Goal: Task Accomplishment & Management: Use online tool/utility

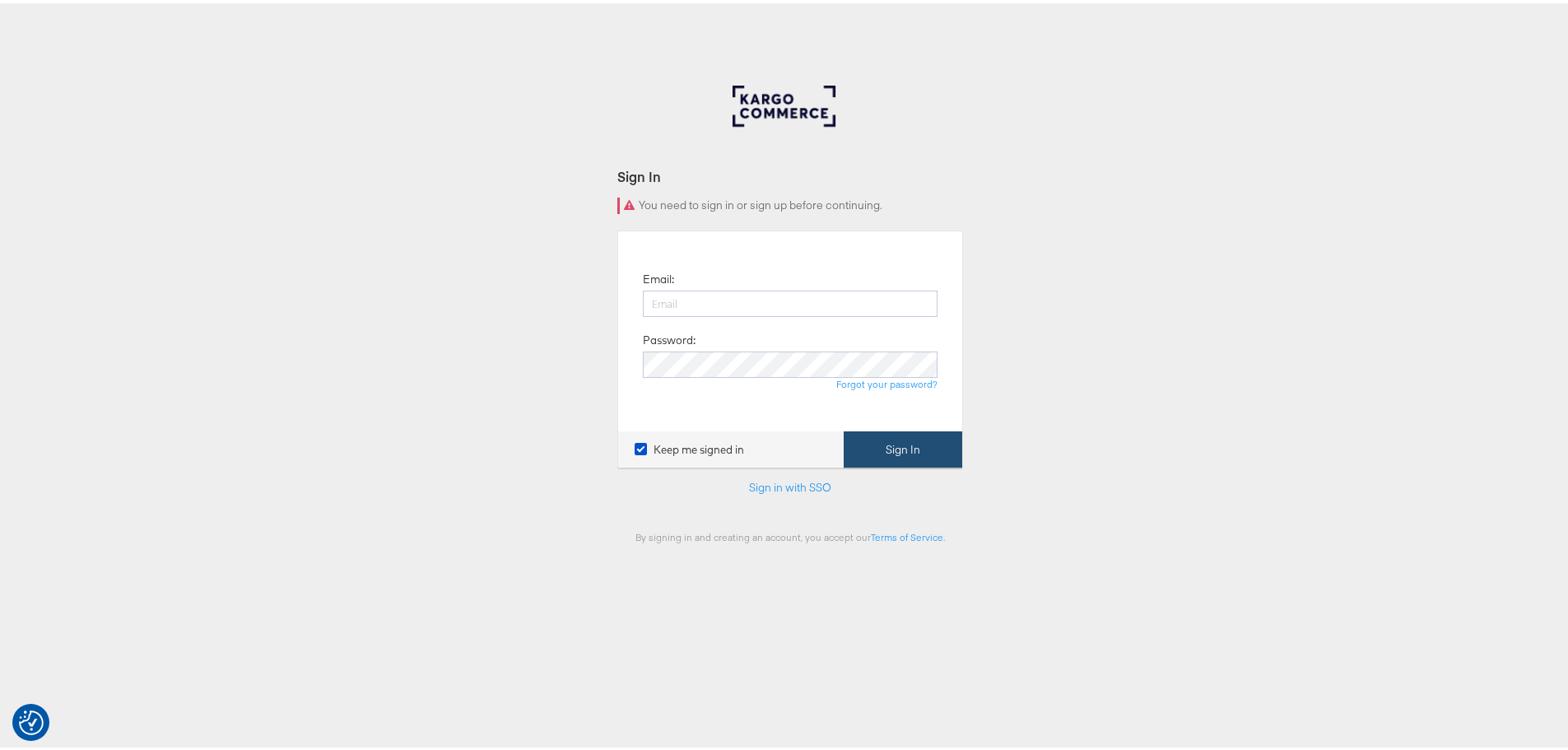
type input "mdudek@blockandtam.com"
click at [915, 444] on button "Sign In" at bounding box center [902, 446] width 118 height 37
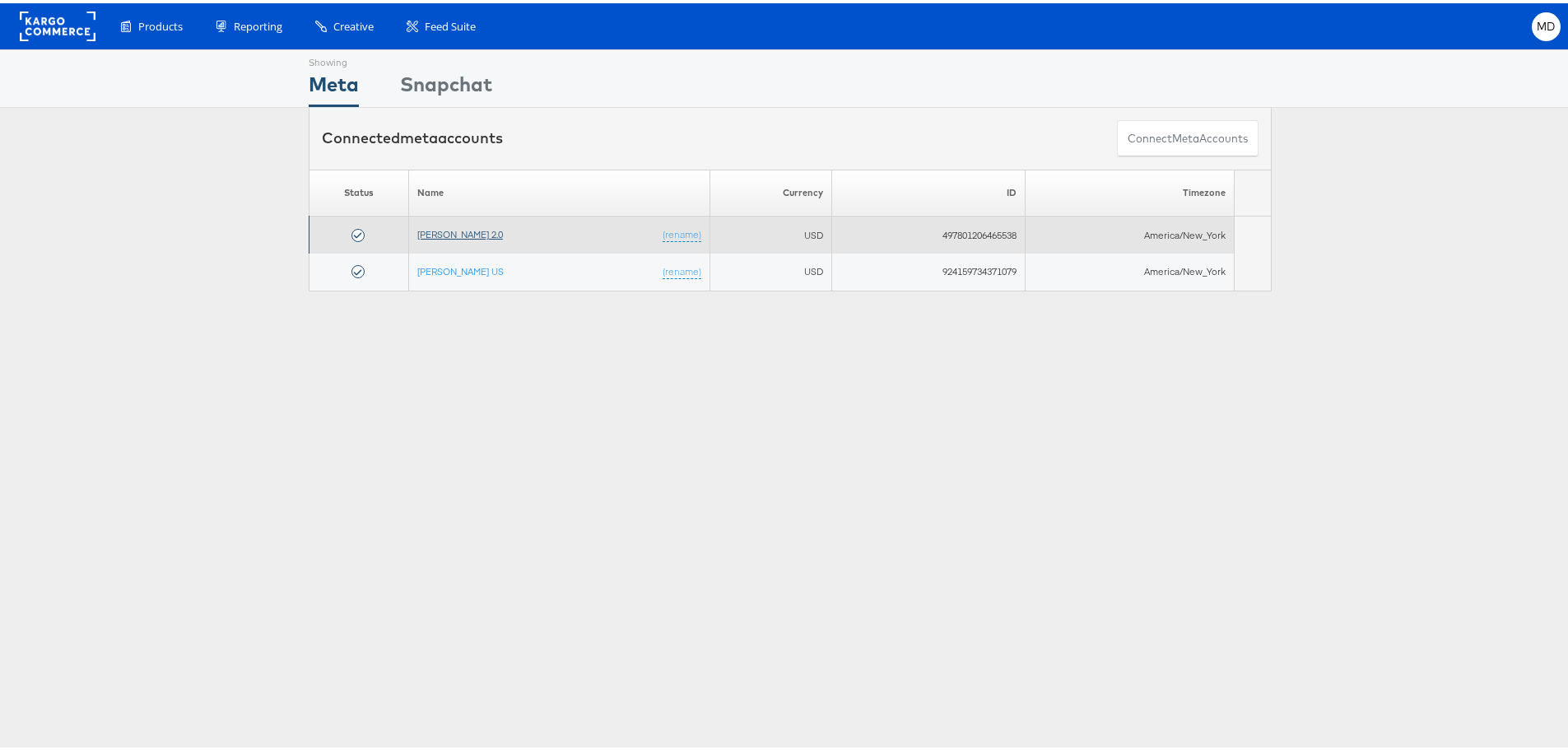
click at [470, 229] on link "[PERSON_NAME] 2.0" at bounding box center [460, 231] width 85 height 12
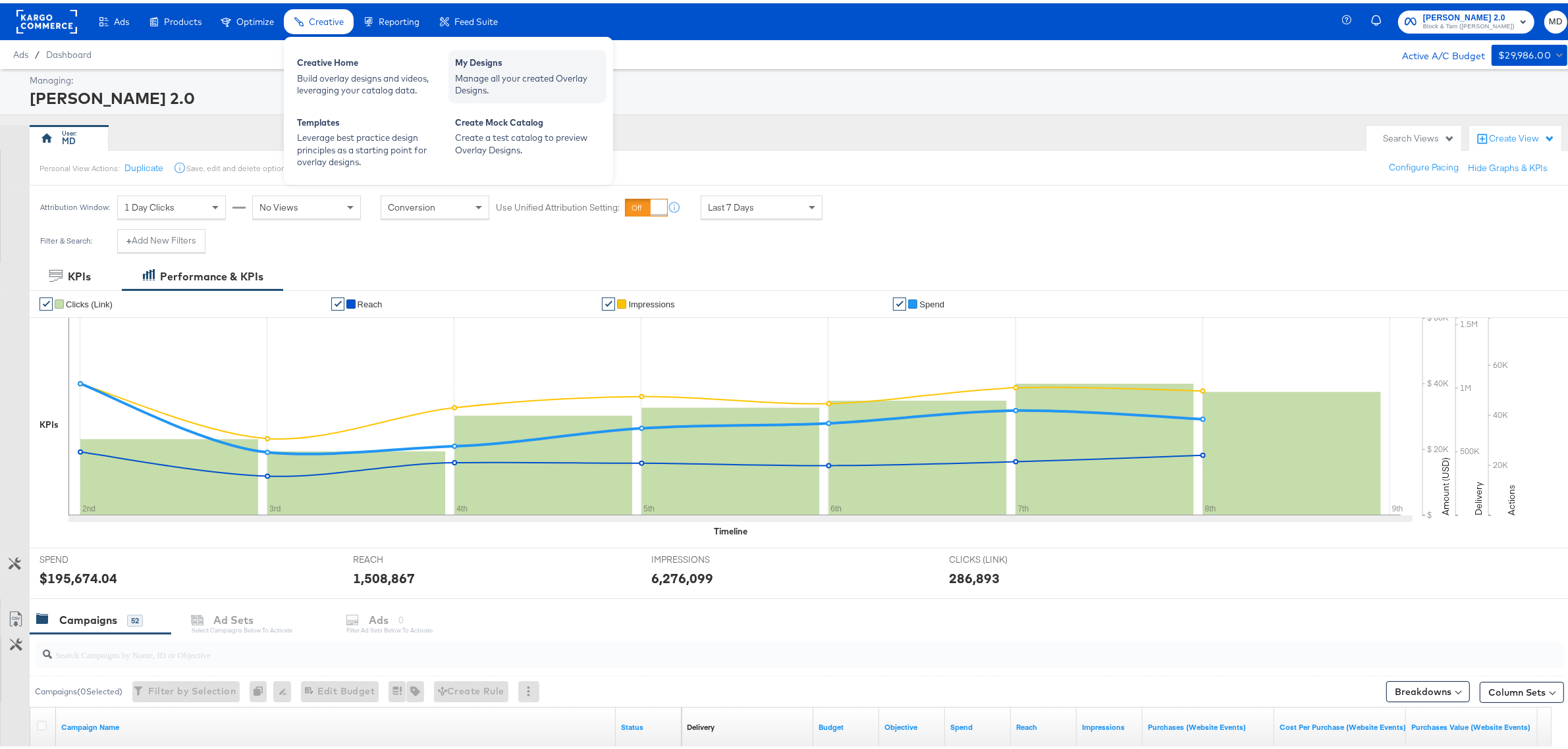
click at [526, 77] on div "Manage all your created Overlay Designs." at bounding box center [528, 81] width 145 height 25
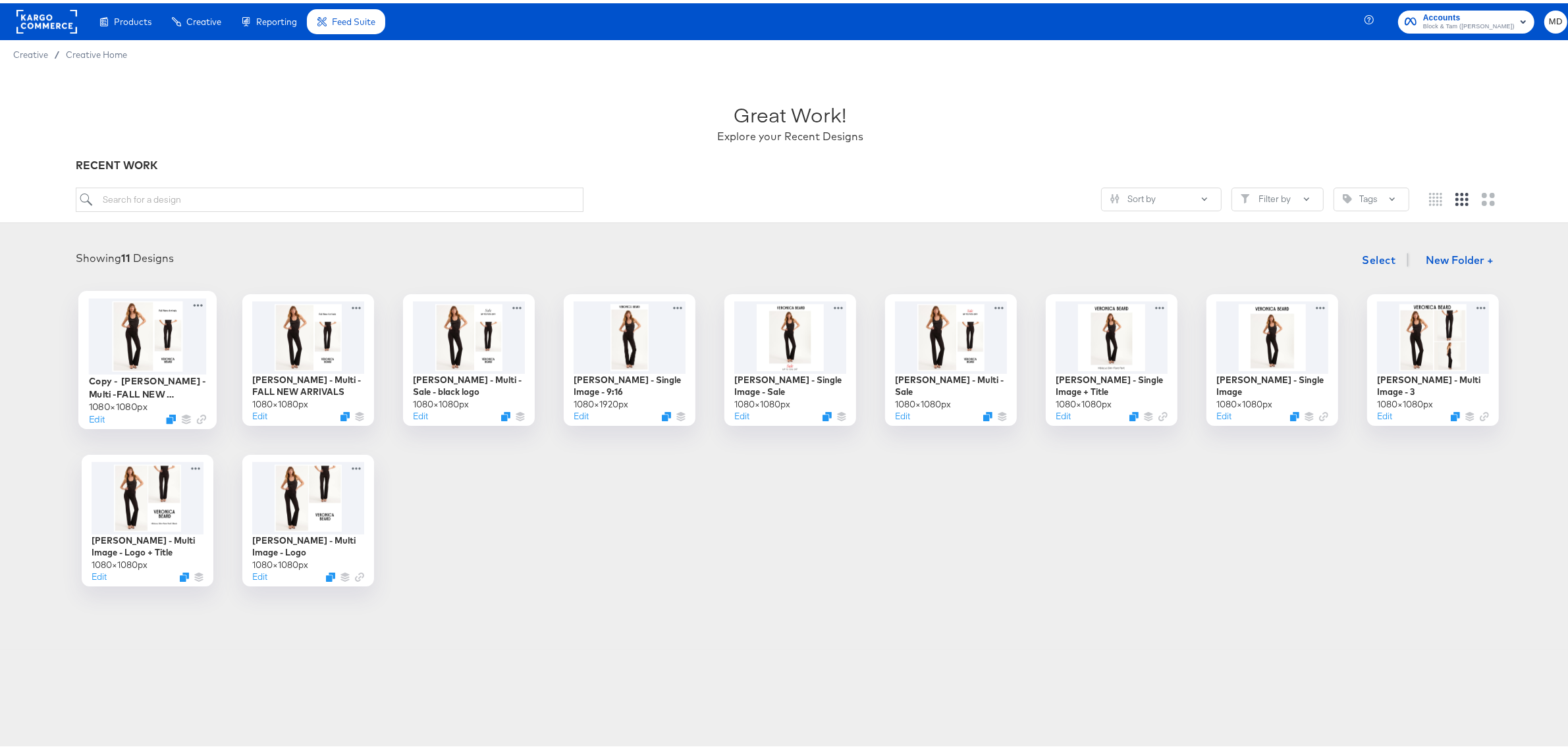
click at [135, 341] on div at bounding box center [147, 333] width 118 height 76
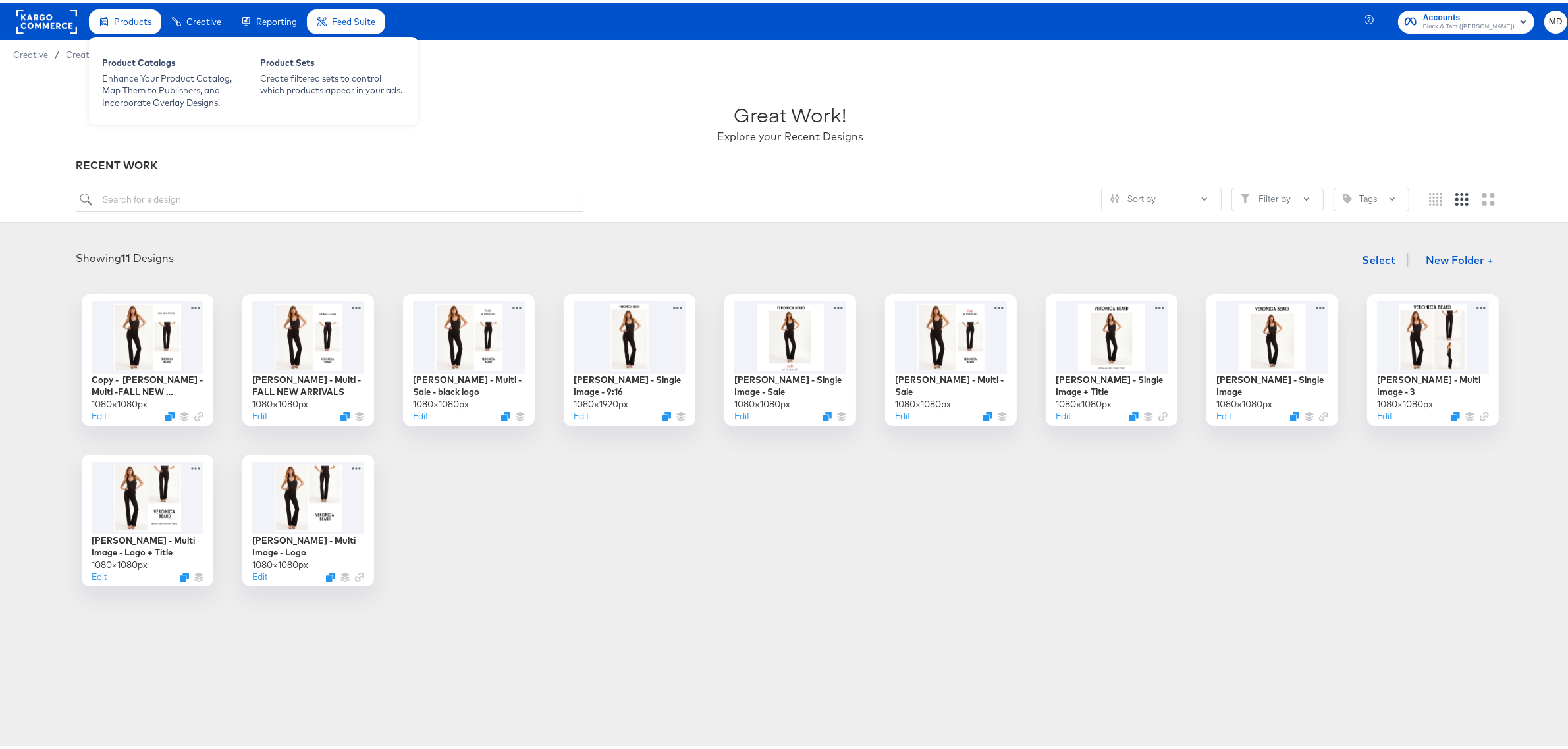
click at [120, 27] on div "Products" at bounding box center [125, 19] width 72 height 26
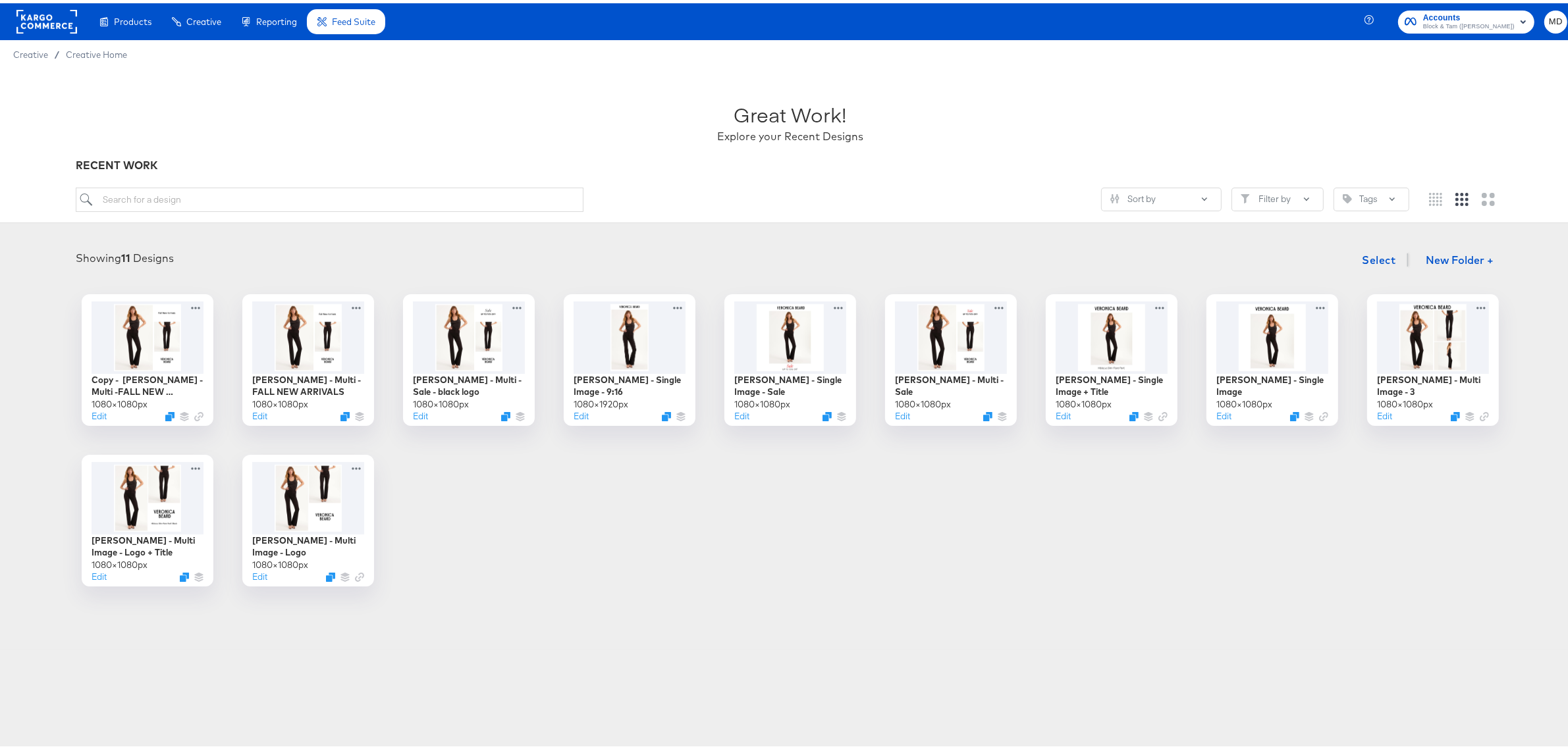
click at [52, 18] on rect at bounding box center [46, 18] width 61 height 24
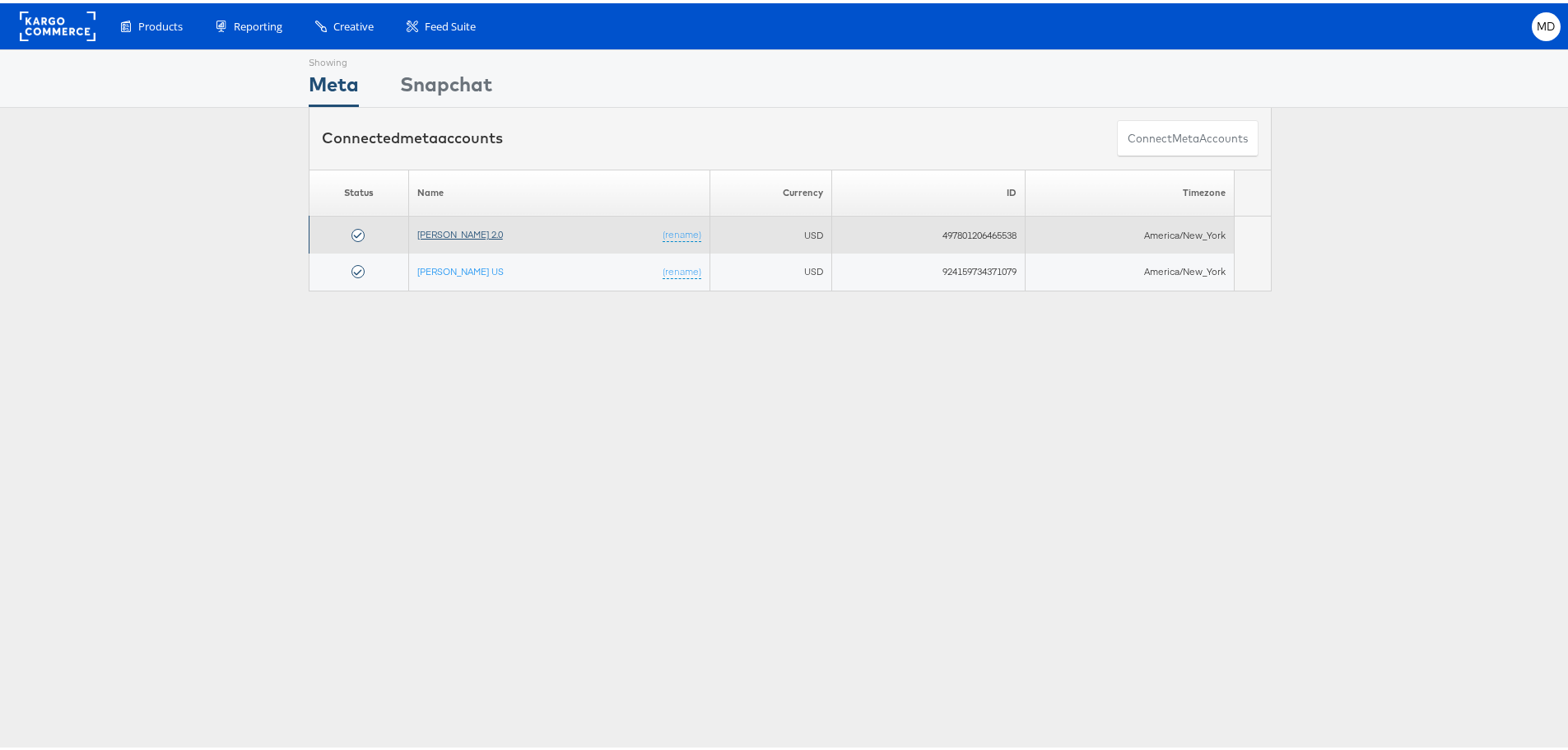
click at [449, 231] on link "[PERSON_NAME] 2.0" at bounding box center [460, 231] width 85 height 12
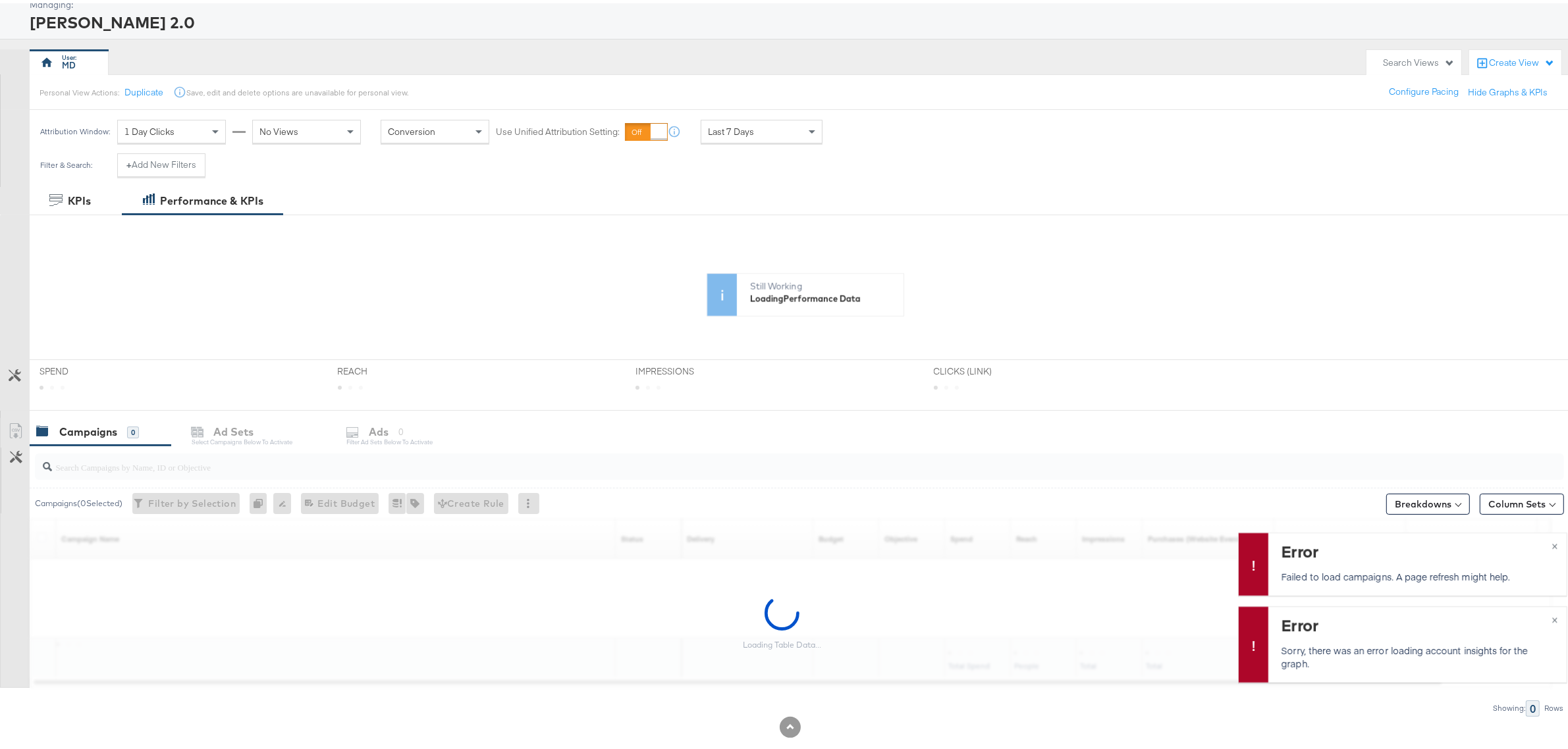
scroll to position [99, 0]
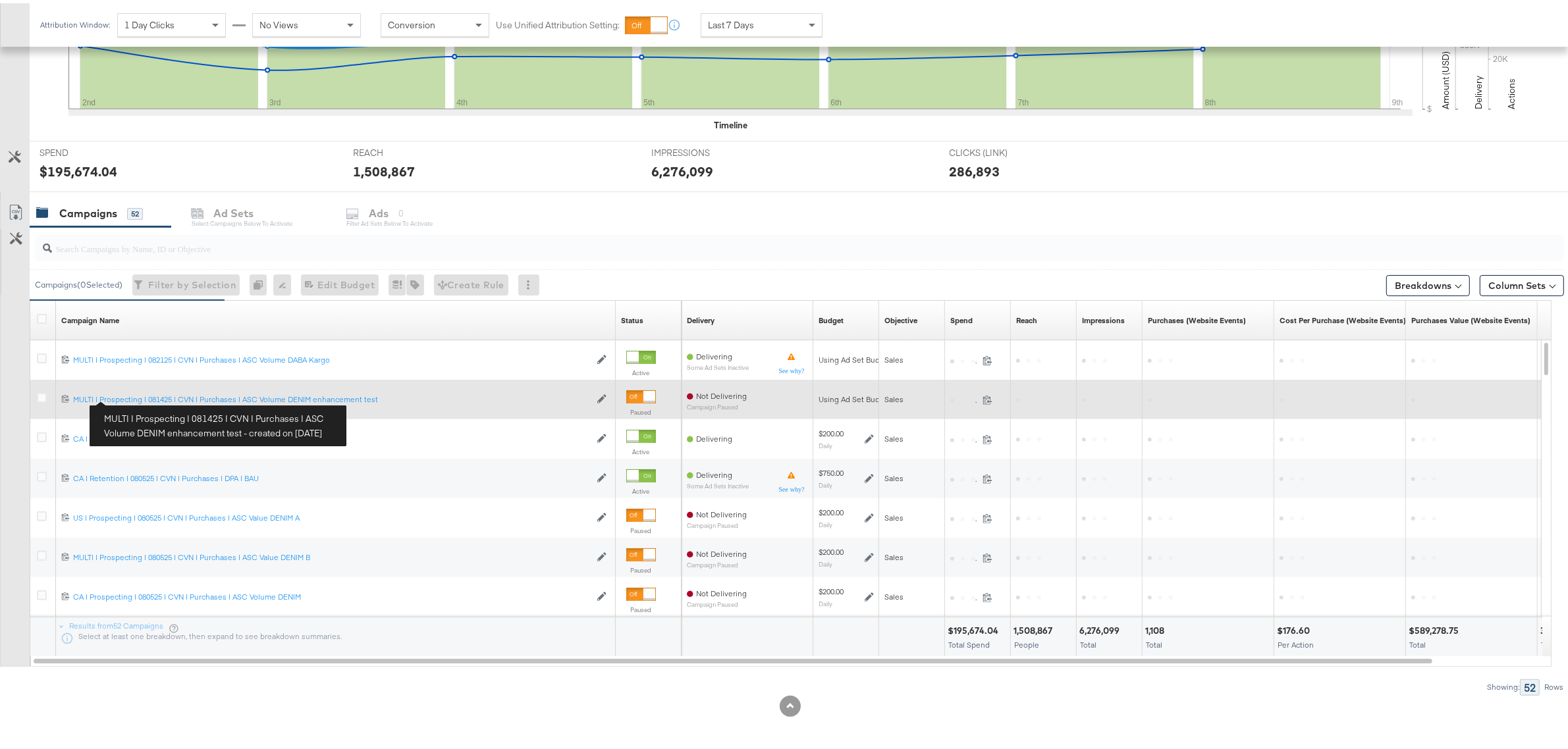
scroll to position [409, 0]
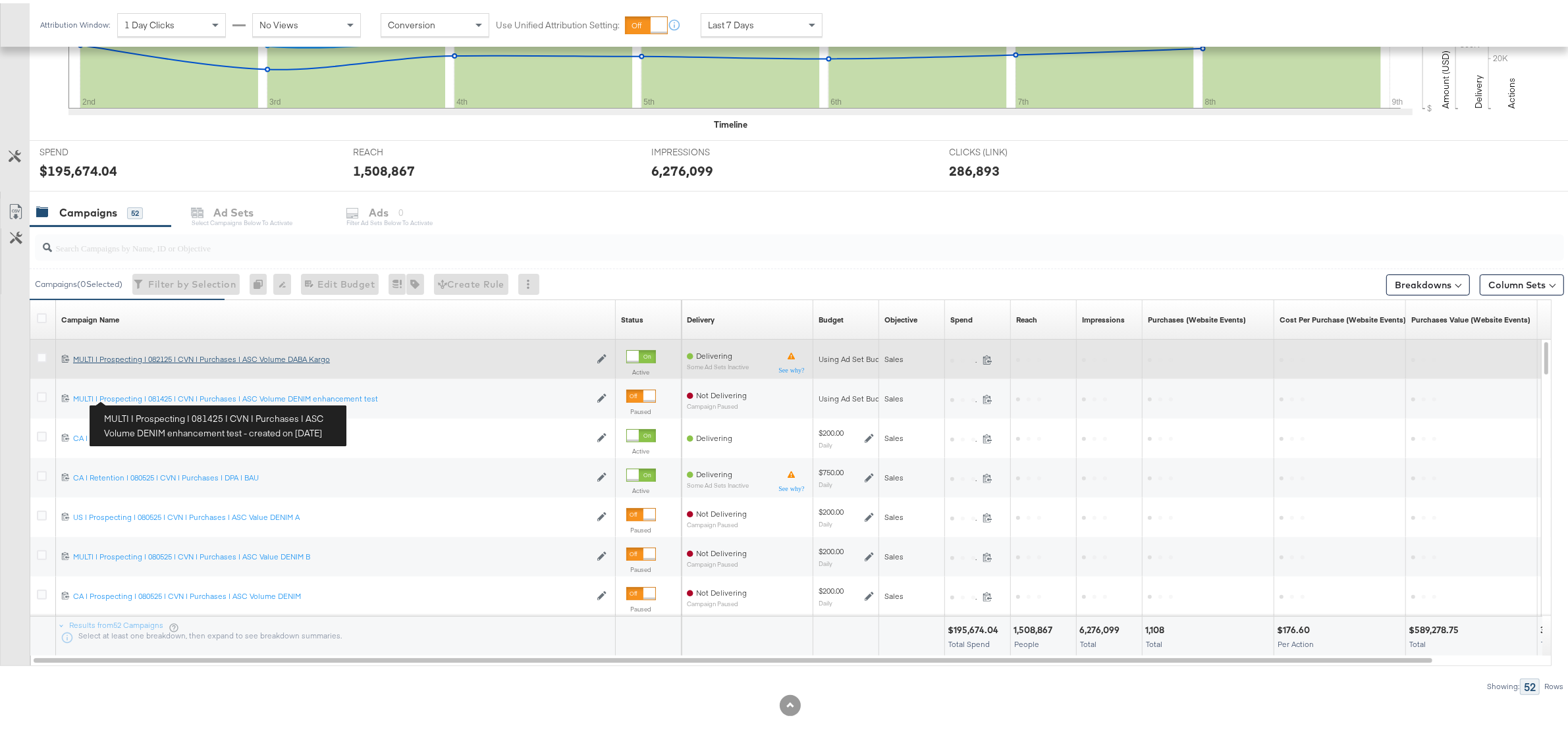
click at [218, 358] on div "MULTI | Prospecting | 082125 | CVN | Purchases | ASC Volume DABA Kargo MULTI | …" at bounding box center [331, 356] width 517 height 10
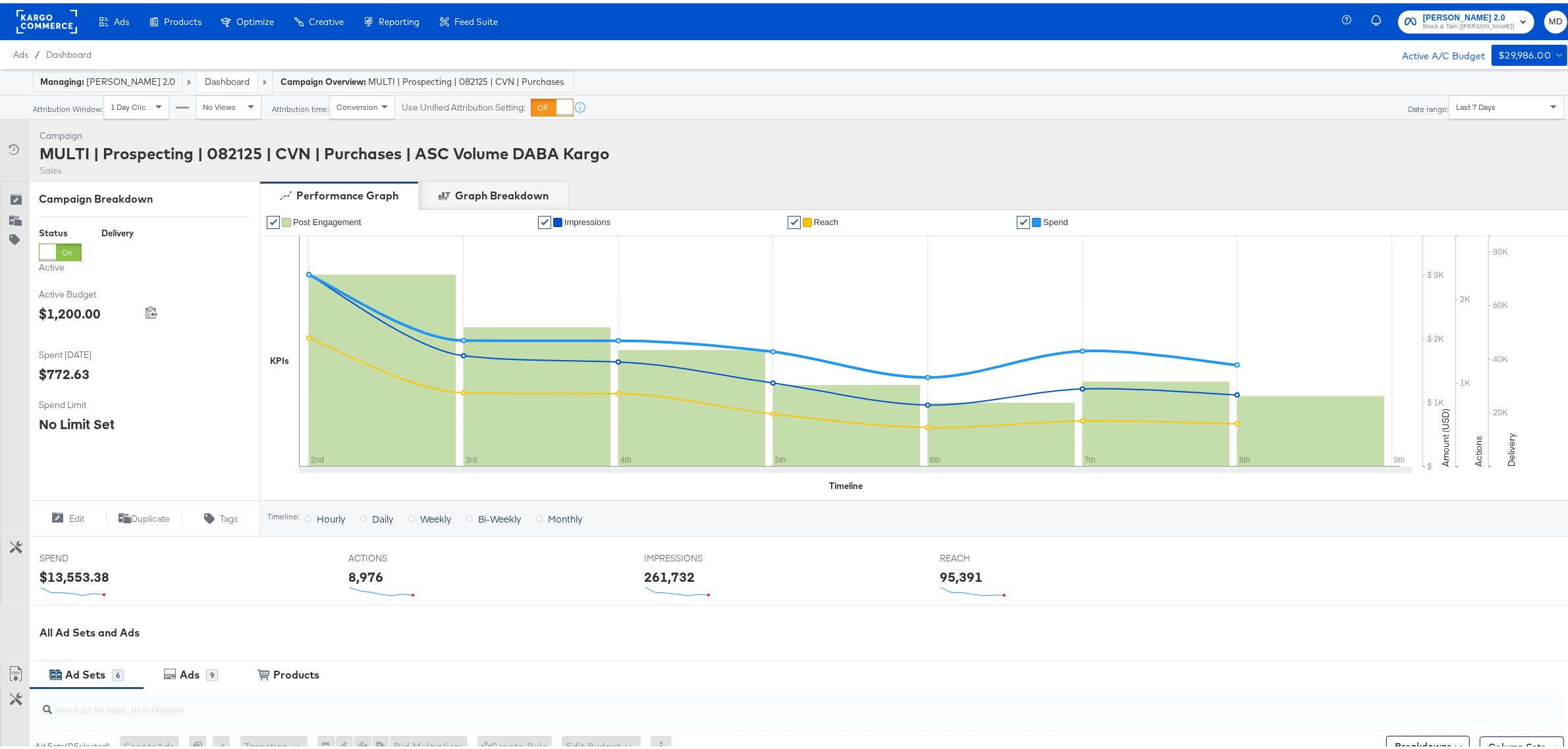
scroll to position [446, 0]
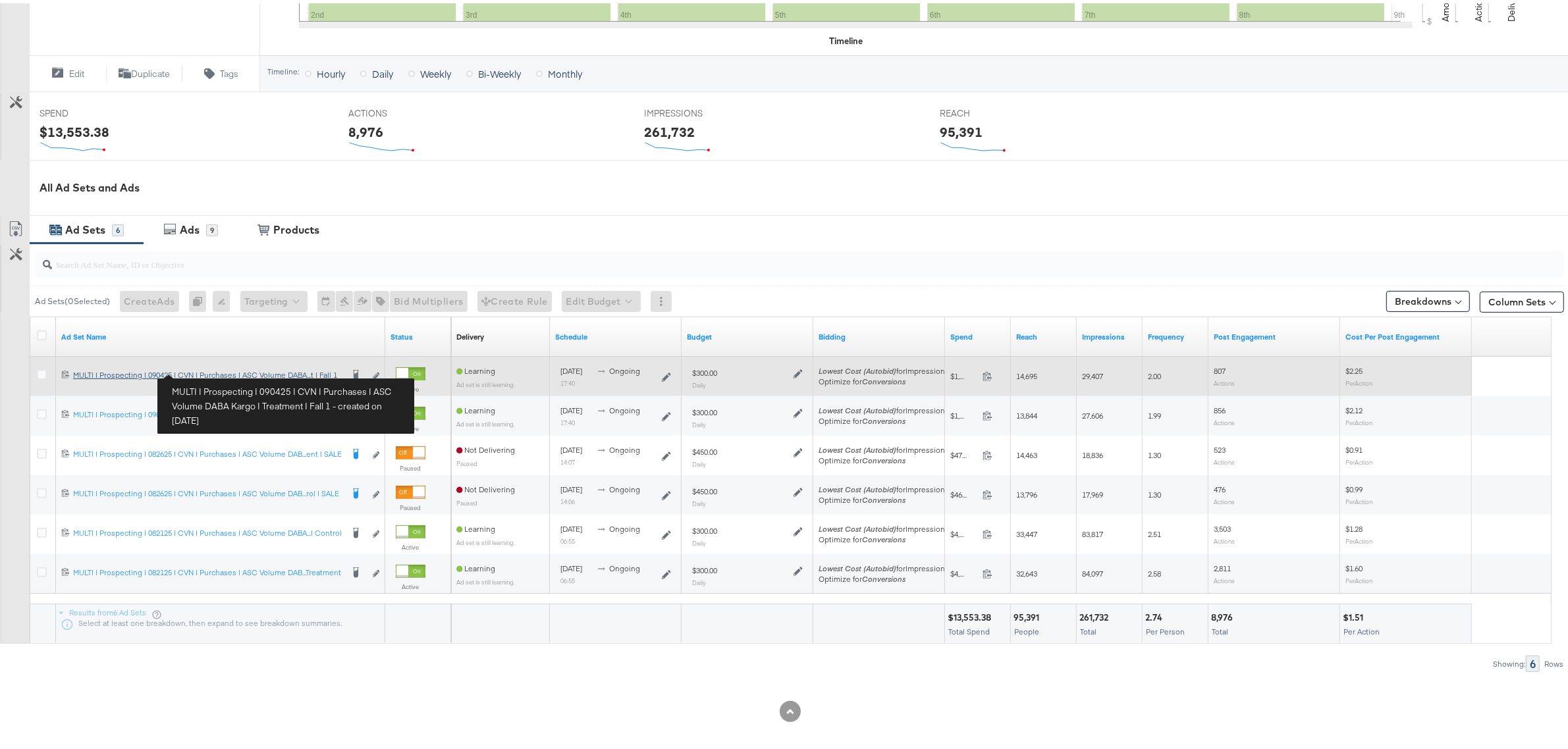
click at [271, 373] on div "MULTI | Prospecting | 090425 | CVN | Purchases | ASC Volume DABA Kargo | Treatm…" at bounding box center [207, 371] width 269 height 10
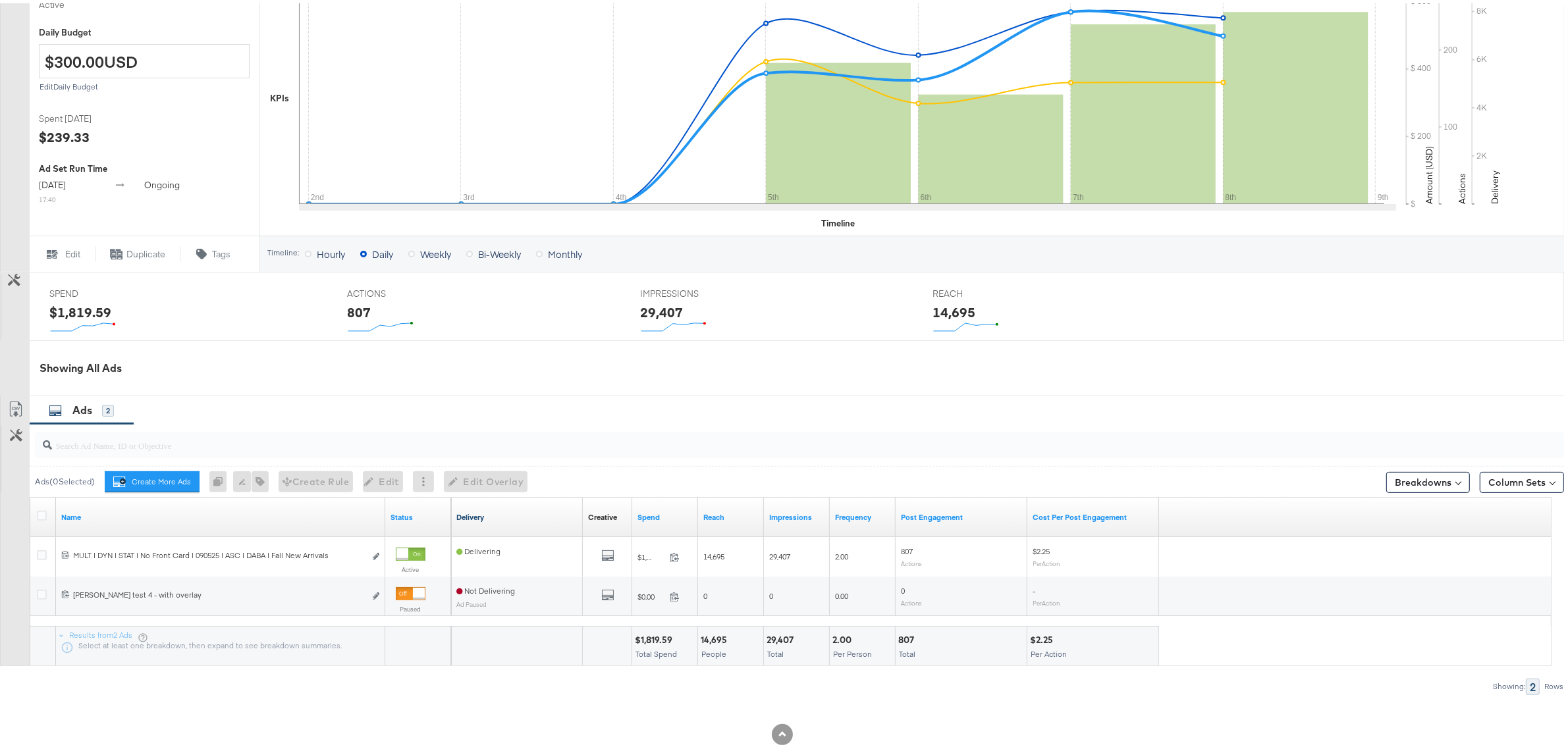
scroll to position [329, 0]
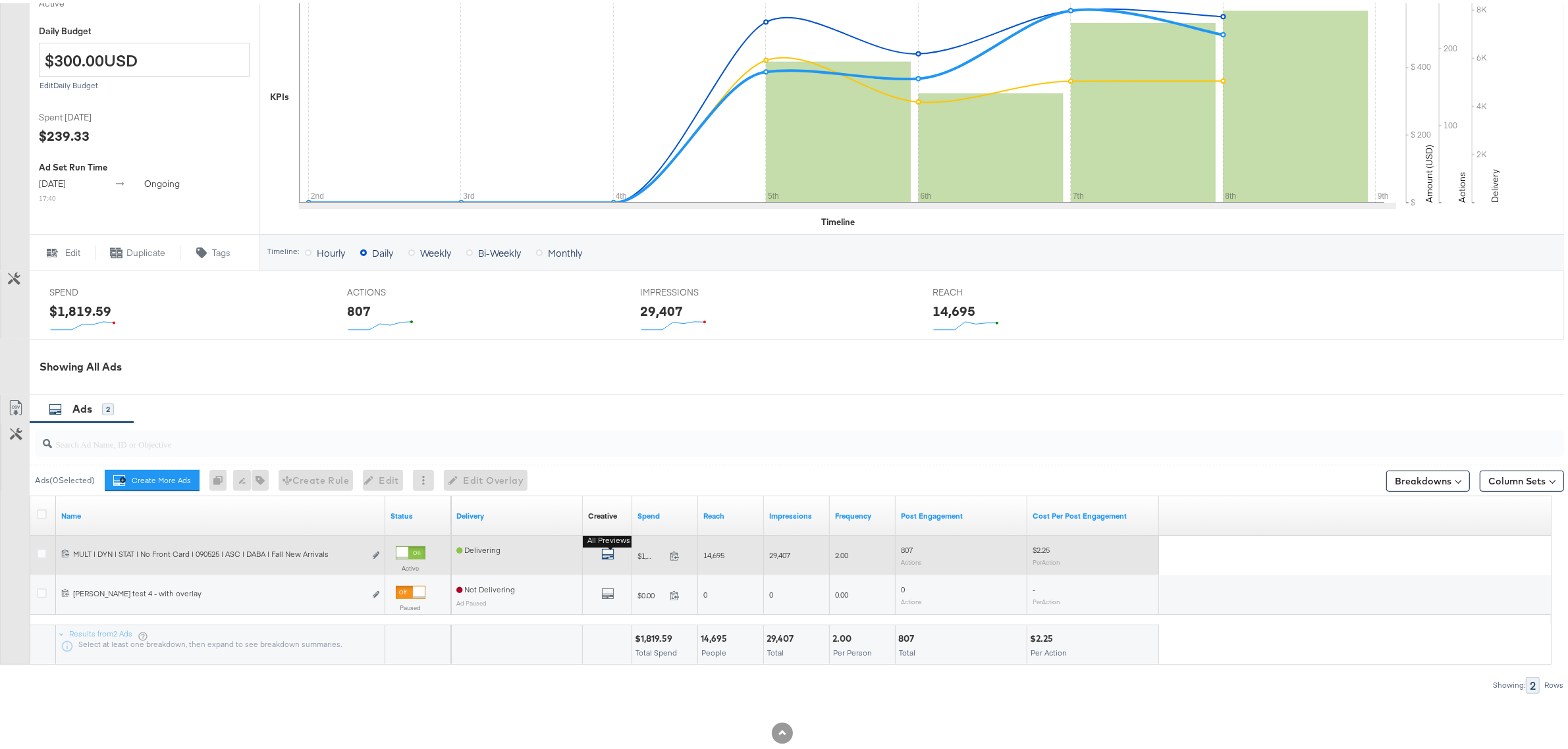
click at [611, 555] on icon "default" at bounding box center [607, 551] width 13 height 13
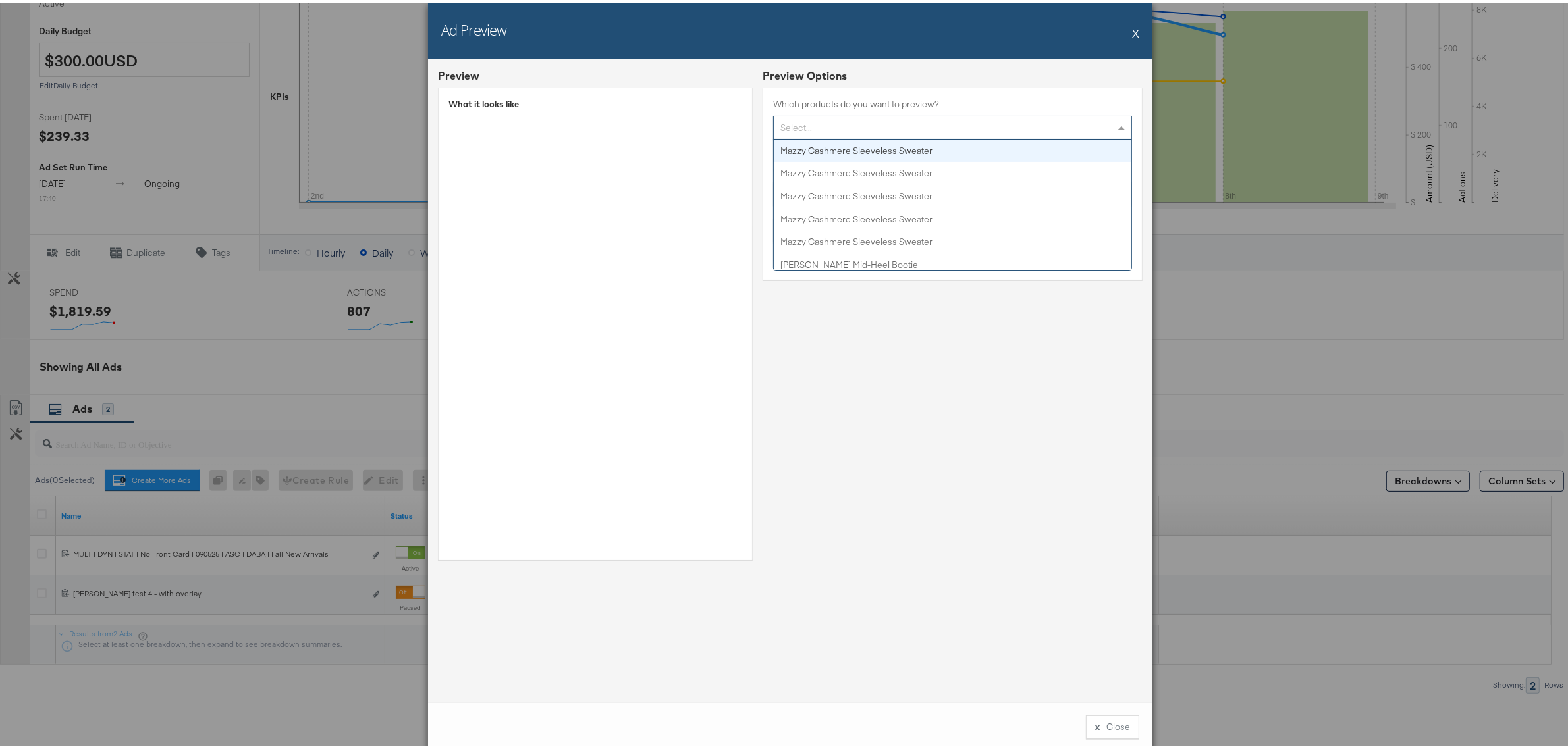
click at [800, 129] on div "Select..." at bounding box center [952, 124] width 358 height 22
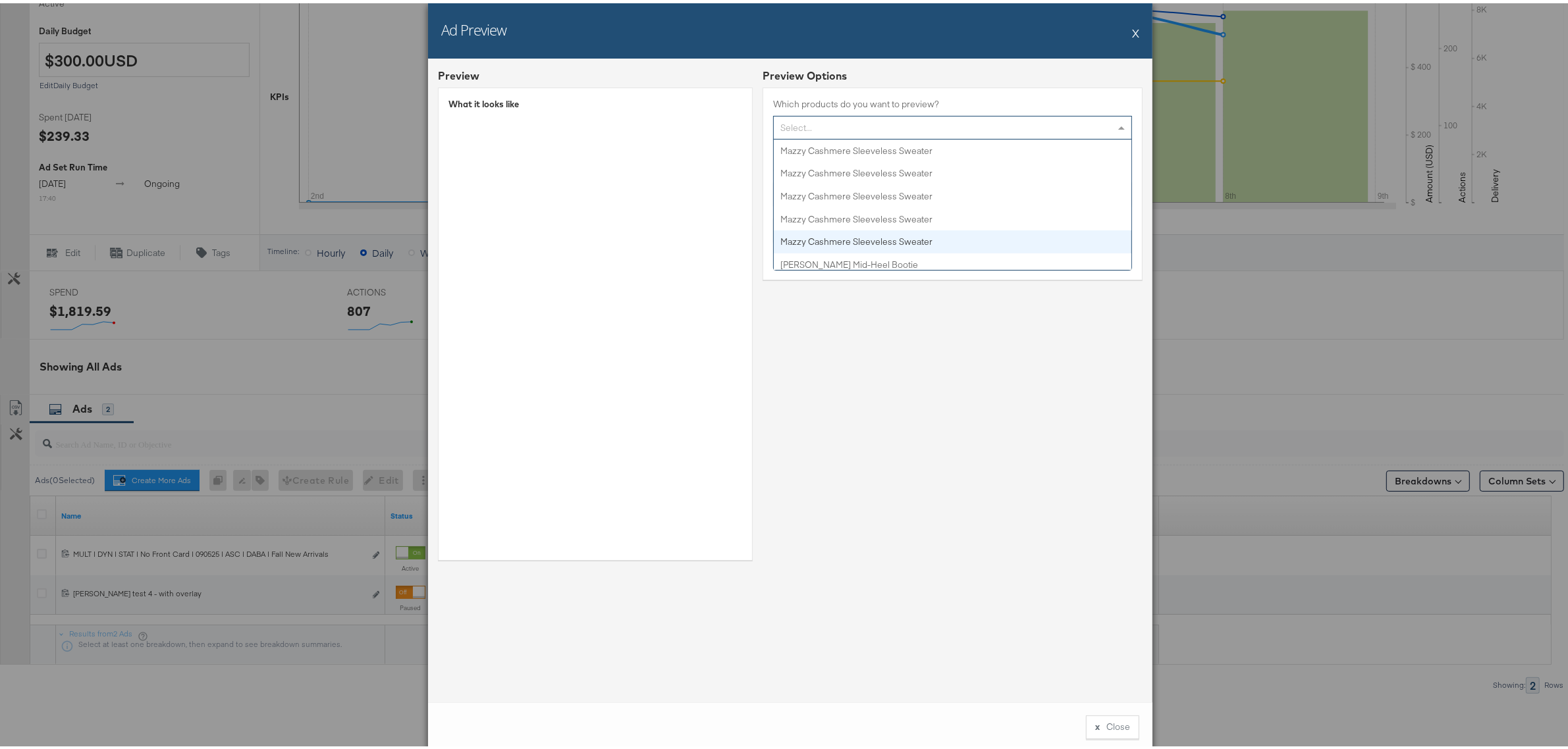
click at [858, 483] on div "Preview Options Which products do you want to preview? Select... Mazzy Cashmere…" at bounding box center [952, 316] width 380 height 502
click at [1125, 28] on div "Ad Preview X" at bounding box center [790, 27] width 725 height 55
click at [1132, 30] on button "X" at bounding box center [1136, 29] width 7 height 27
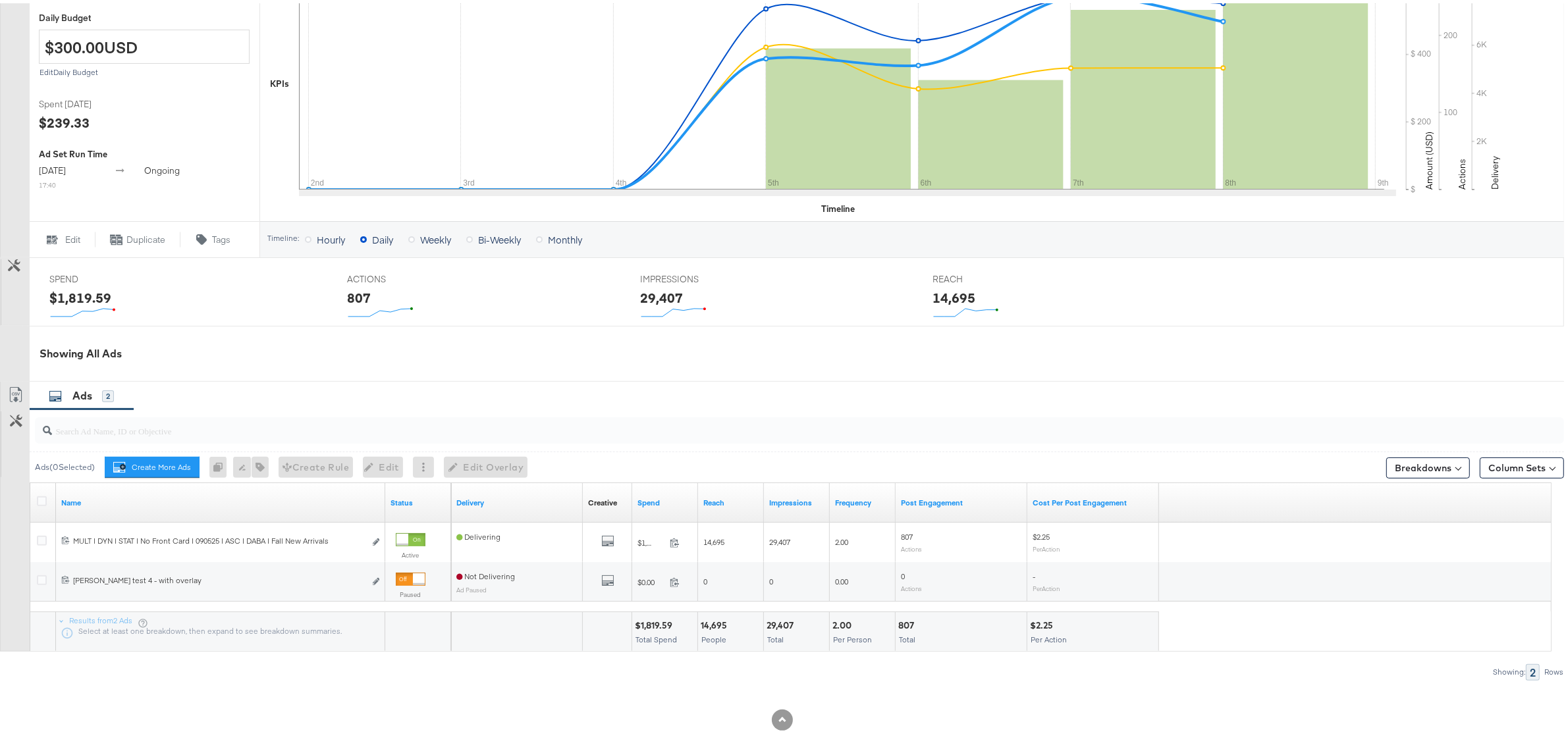
scroll to position [352, 0]
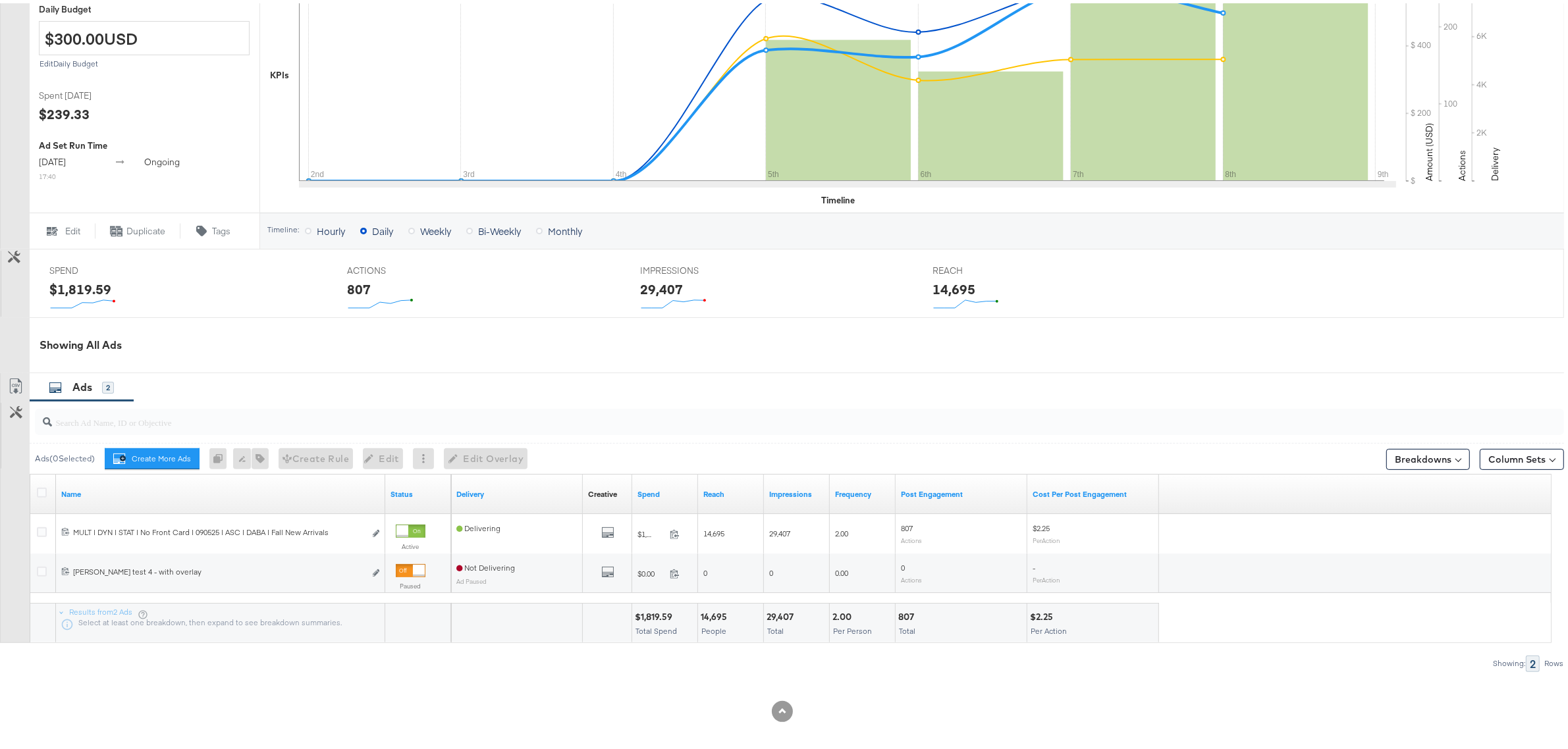
click at [107, 385] on div "2" at bounding box center [108, 384] width 12 height 12
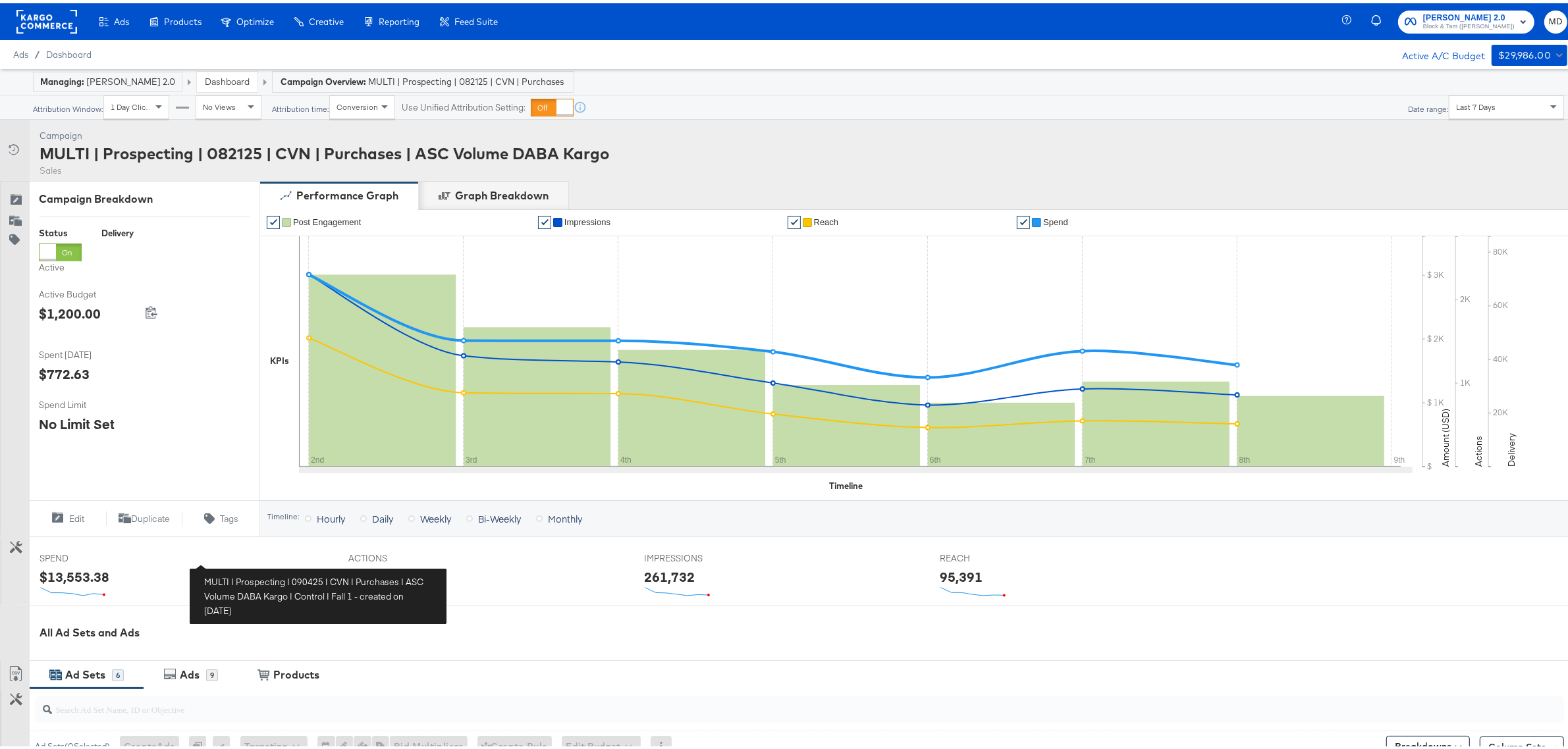
scroll to position [300, 0]
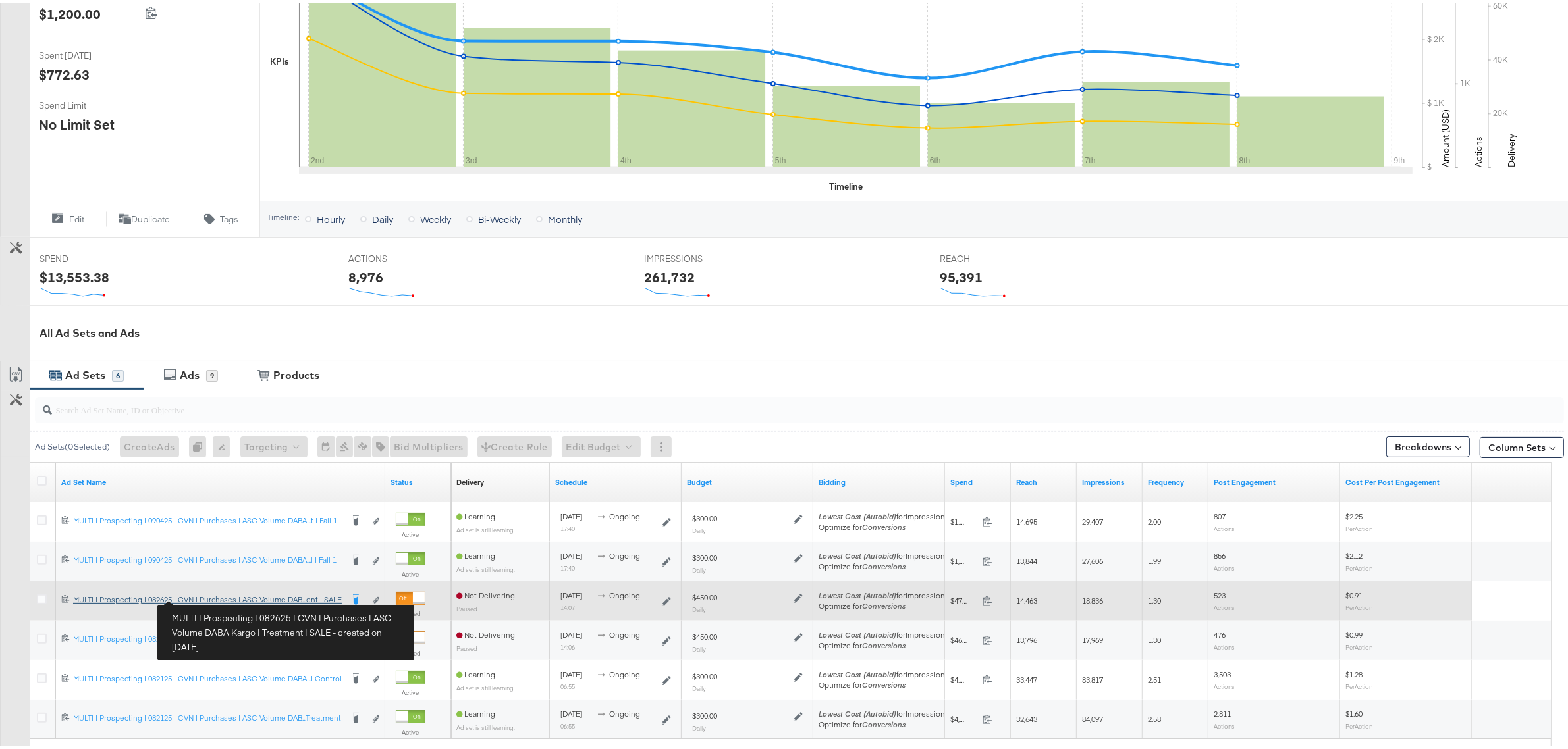
click at [258, 594] on div "MULTI | Prospecting | 082625 | CVN | Purchases | ASC Volume DABA Kargo | Treatm…" at bounding box center [207, 596] width 269 height 10
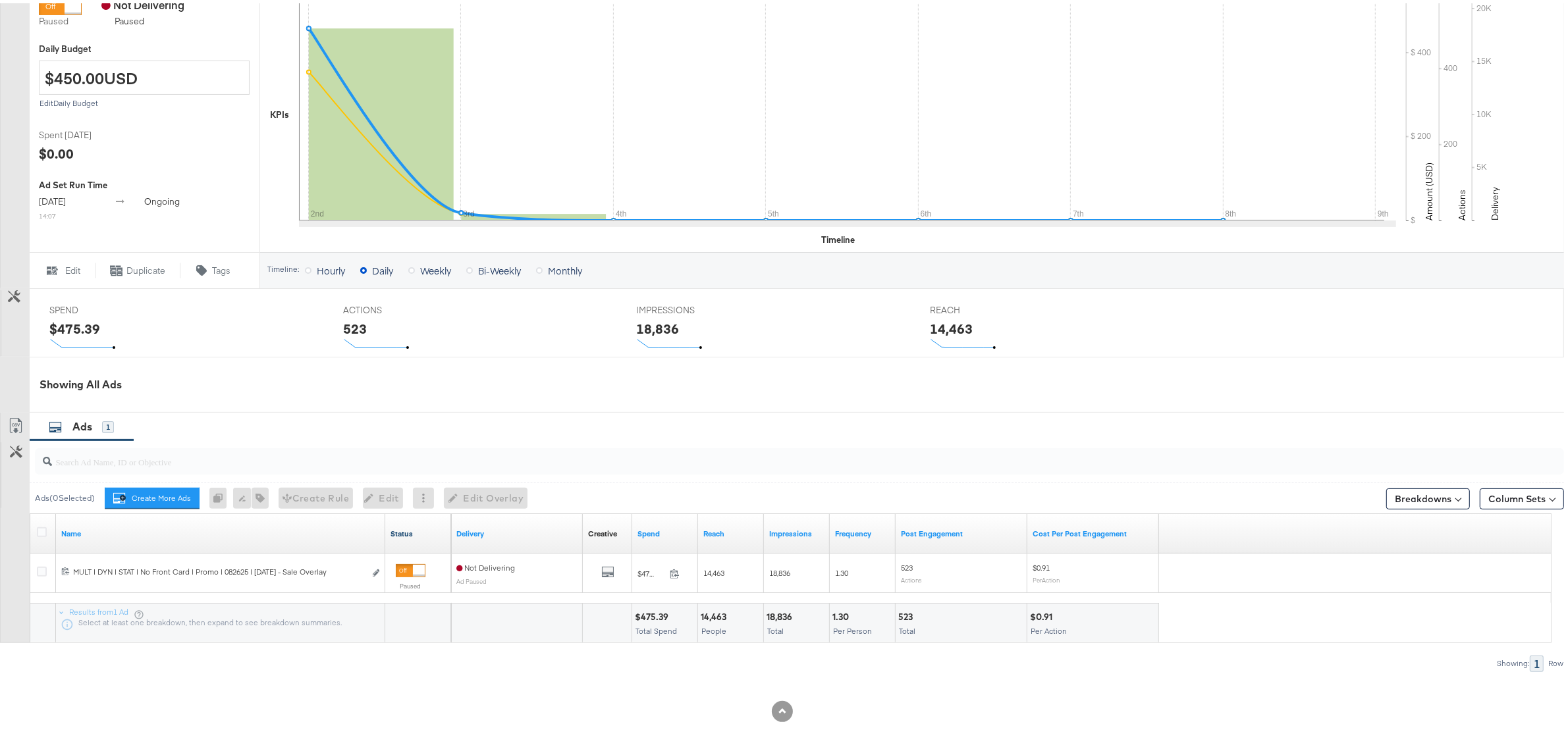
scroll to position [313, 0]
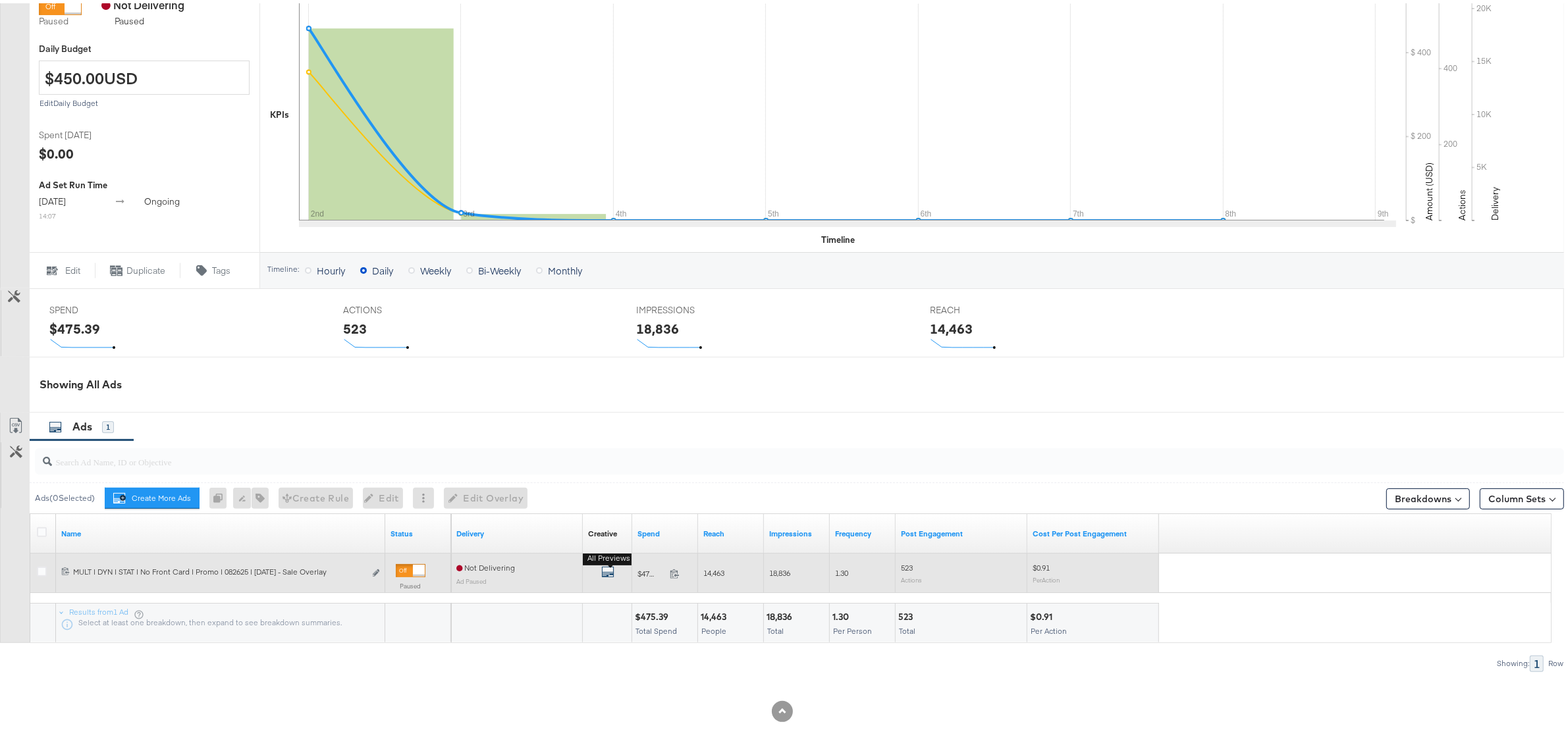
click at [607, 573] on icon "default" at bounding box center [607, 568] width 13 height 13
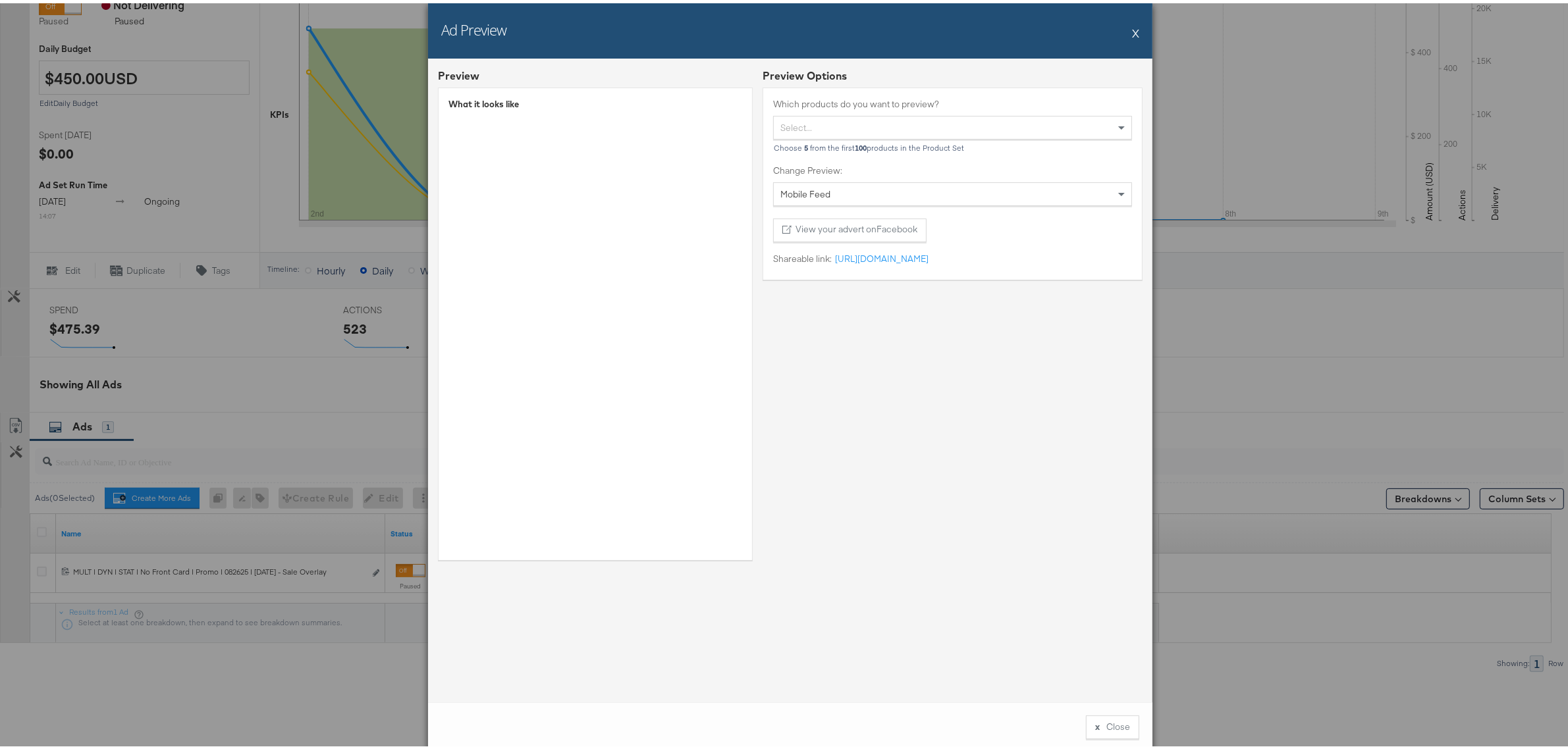
click at [847, 407] on div "Preview Options Which products do you want to preview? Select... Choose 5 from …" at bounding box center [952, 316] width 380 height 502
click at [1132, 29] on button "X" at bounding box center [1136, 29] width 7 height 27
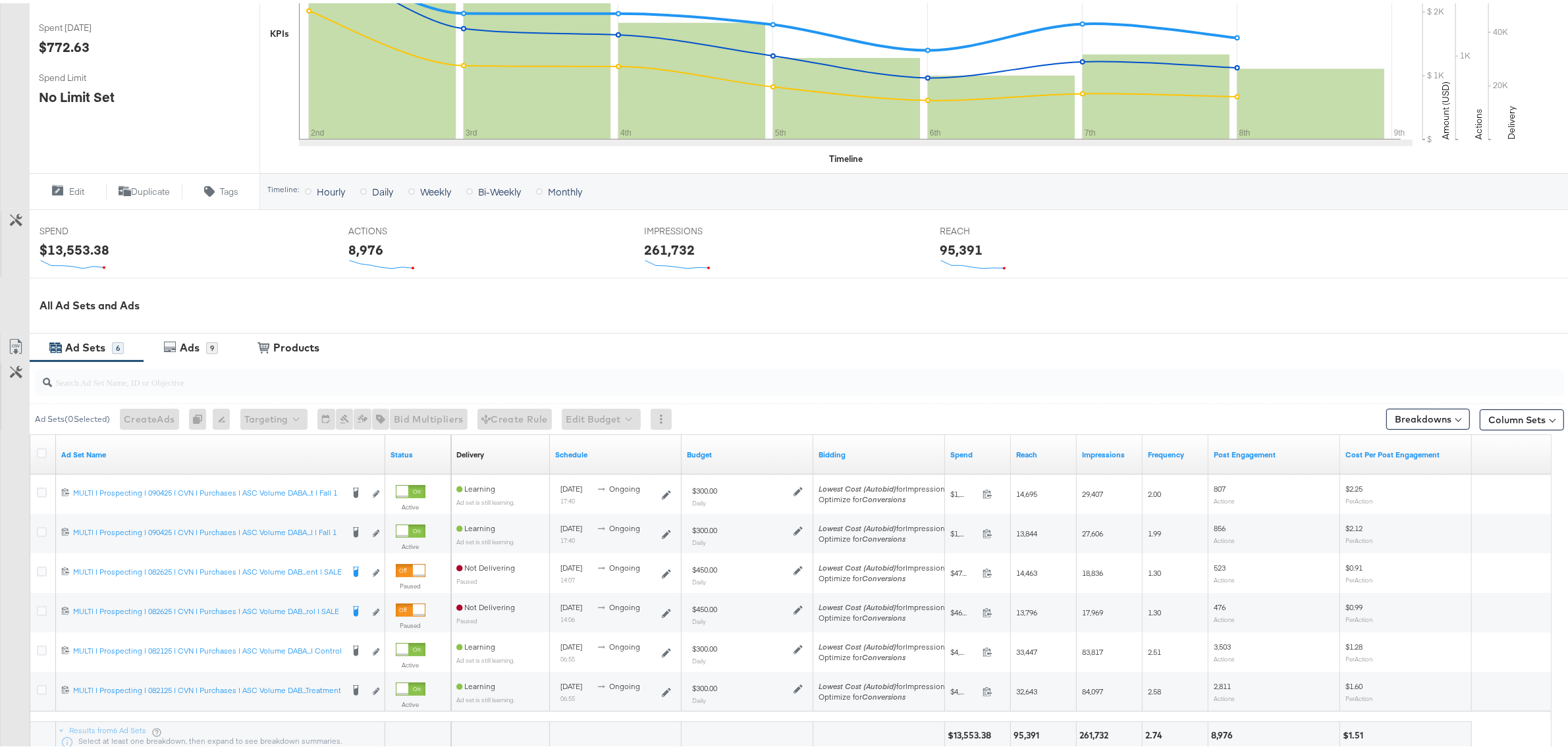
scroll to position [328, 0]
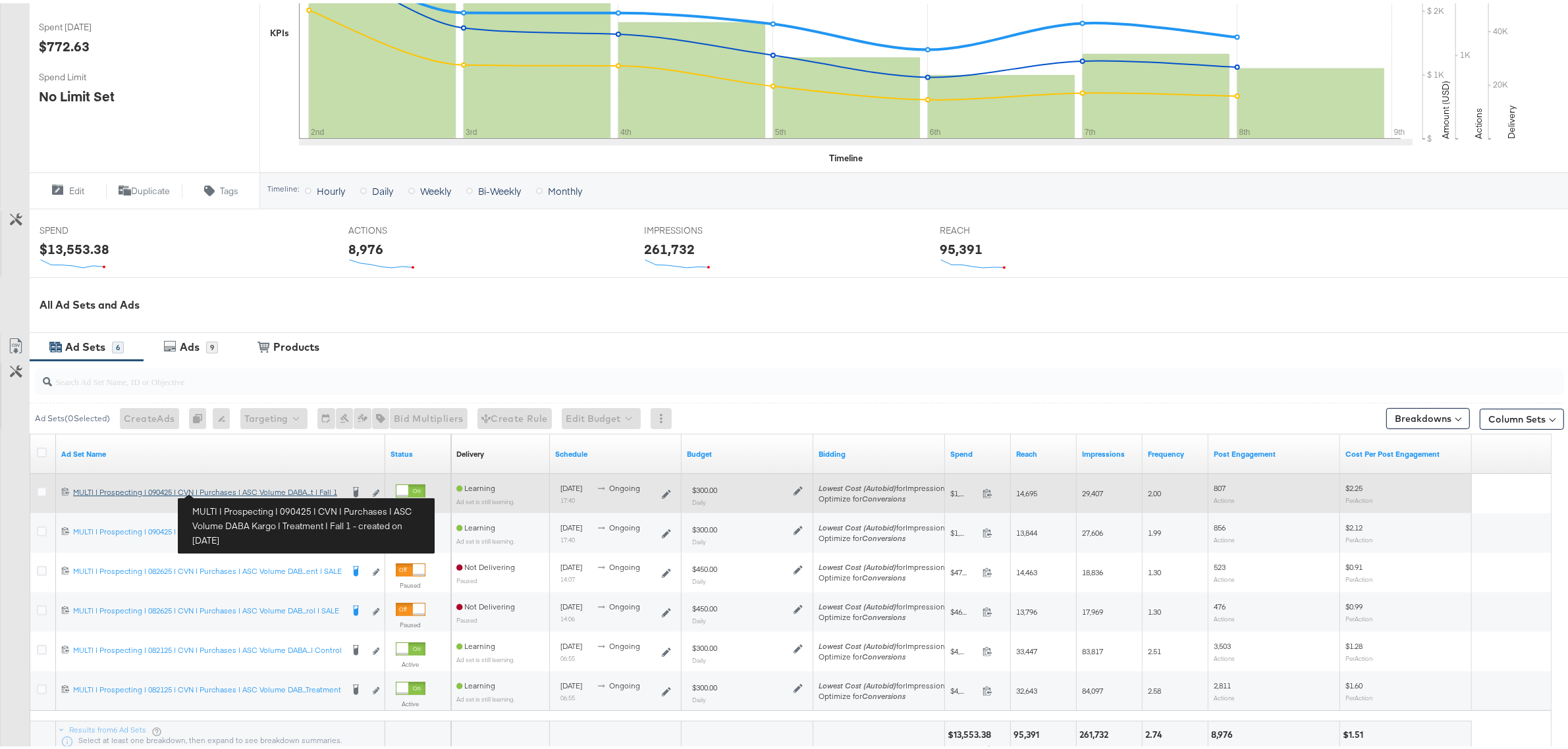
click at [227, 489] on div "MULTI | Prospecting | 090425 | CVN | Purchases | ASC Volume DABA Kargo | Treatm…" at bounding box center [207, 489] width 269 height 10
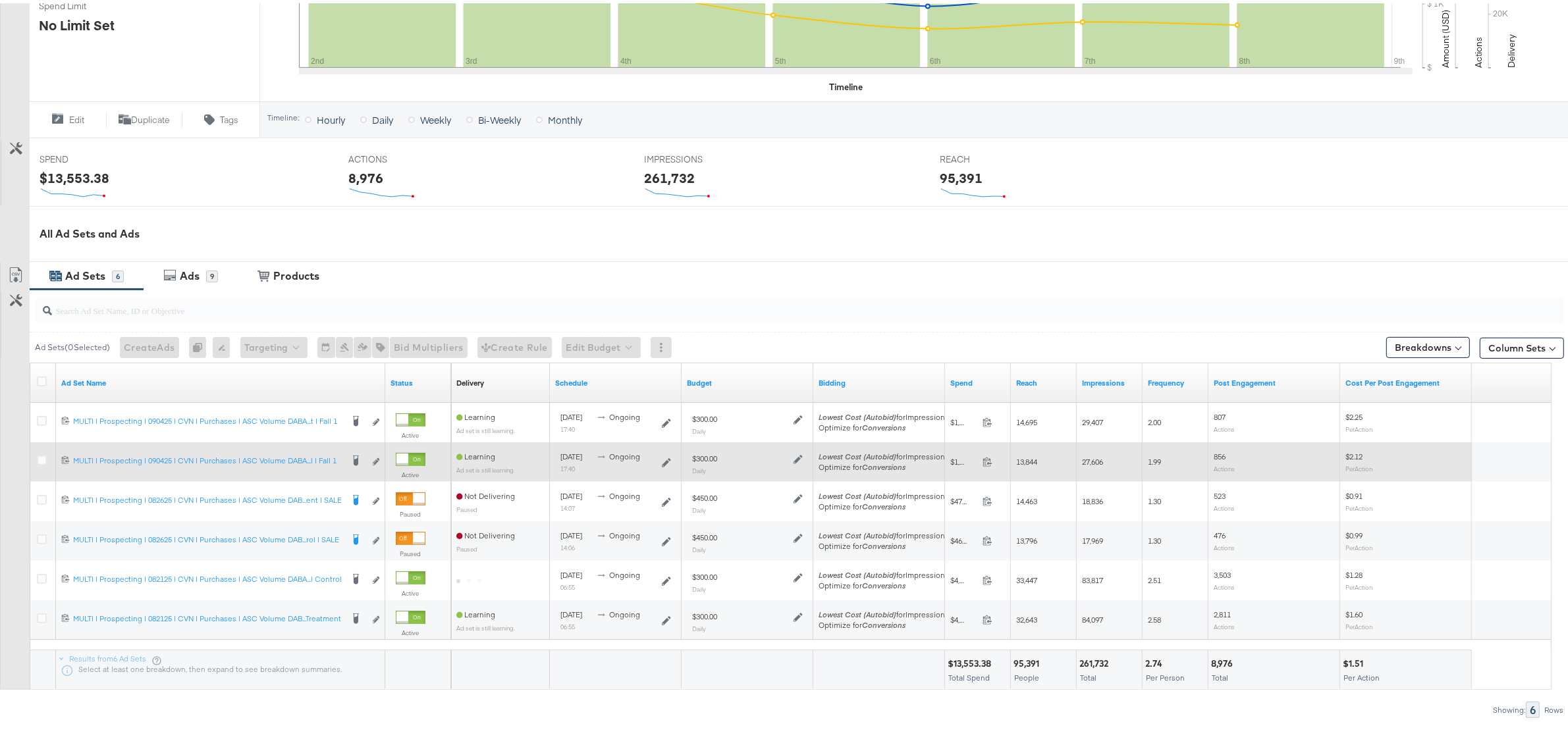
scroll to position [446, 0]
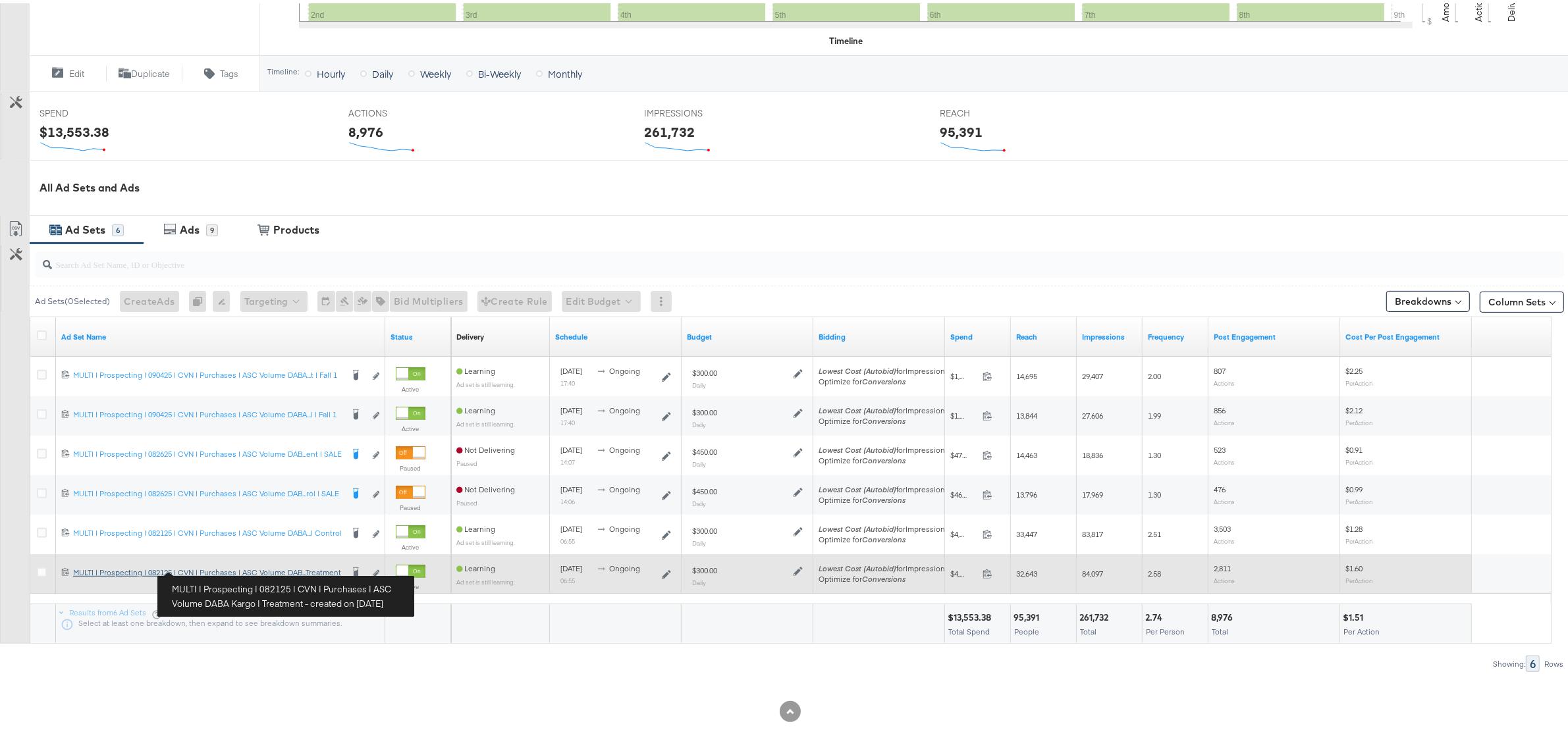
click at [234, 570] on div "MULTI | Prospecting | 082125 | CVN | Purchases | ASC Volume DABA Kargo | Treatm…" at bounding box center [207, 569] width 269 height 10
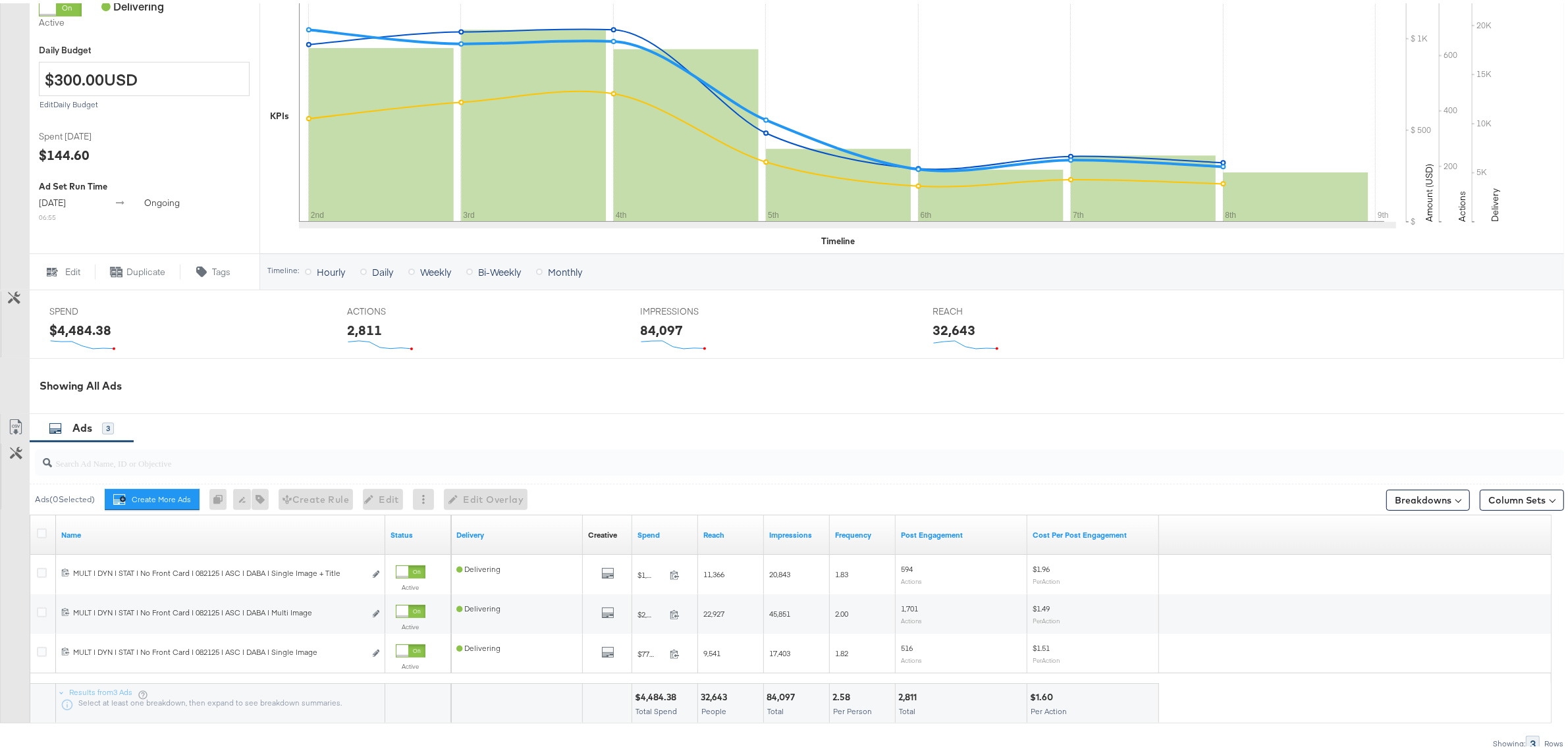
scroll to position [392, 0]
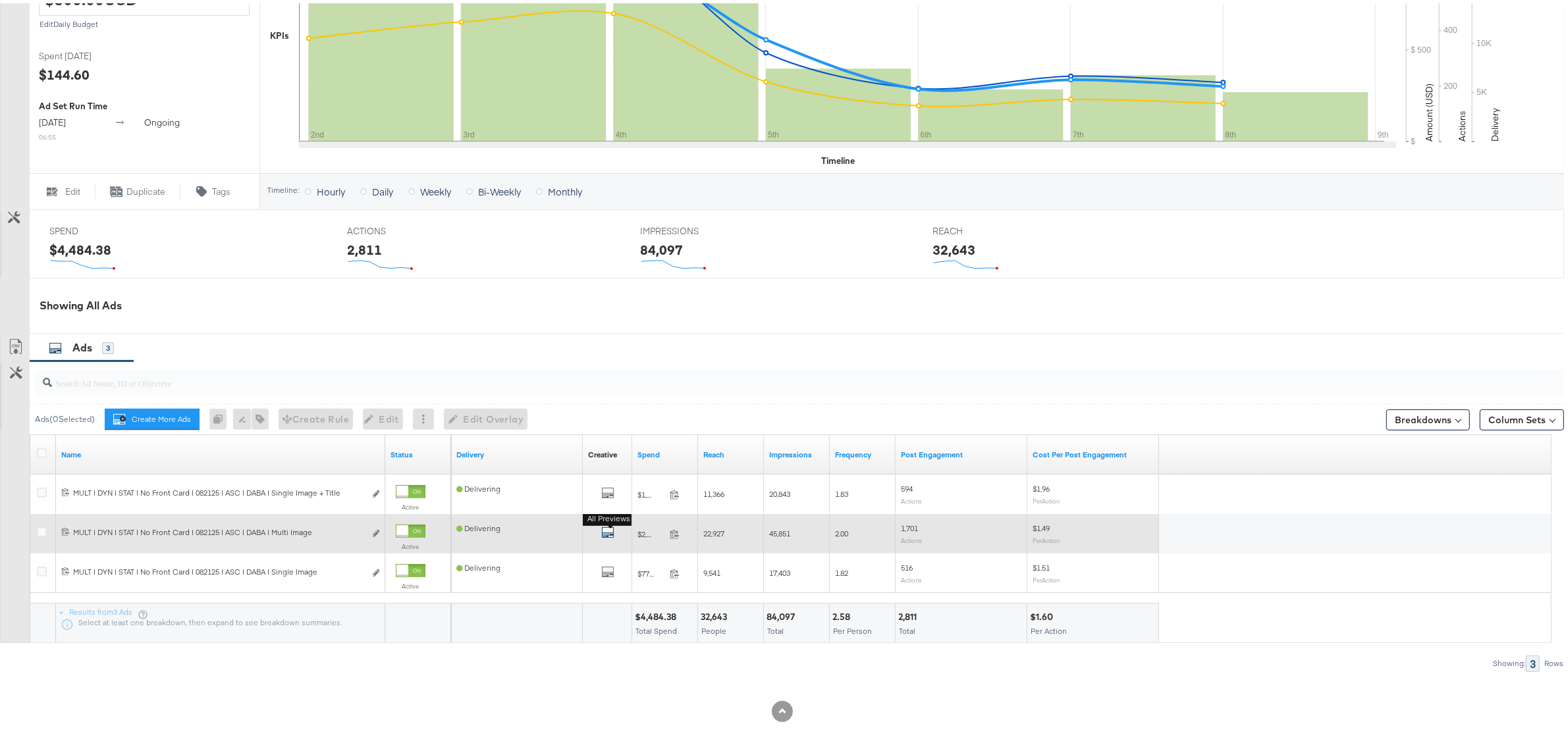
click at [603, 528] on icon "default" at bounding box center [607, 529] width 13 height 13
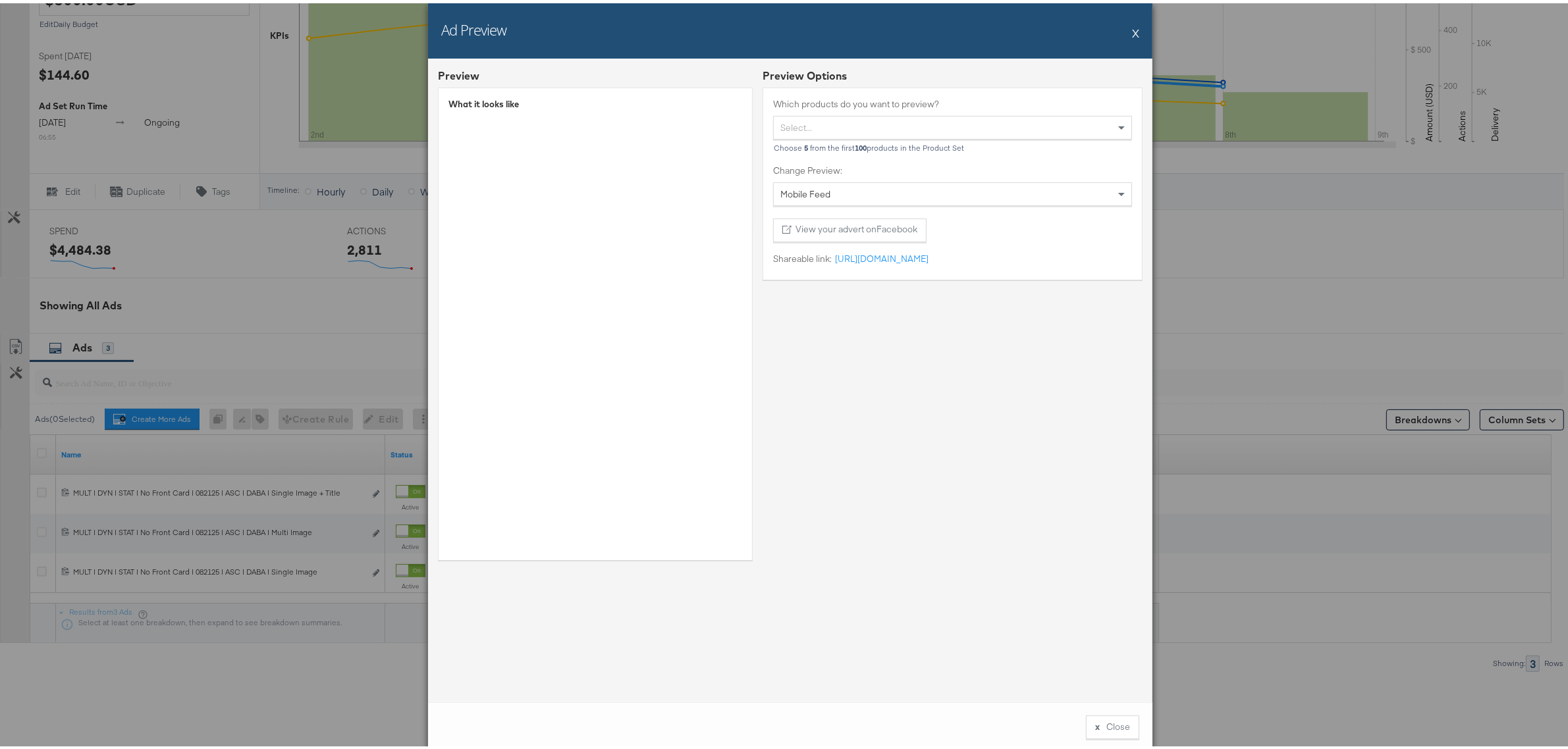
click at [889, 119] on div "Select..." at bounding box center [952, 124] width 358 height 22
click at [978, 380] on div "Preview Options Which products do you want to preview? Select... Hibiscus Slim-…" at bounding box center [952, 316] width 380 height 502
click at [1132, 30] on button "X" at bounding box center [1136, 29] width 7 height 27
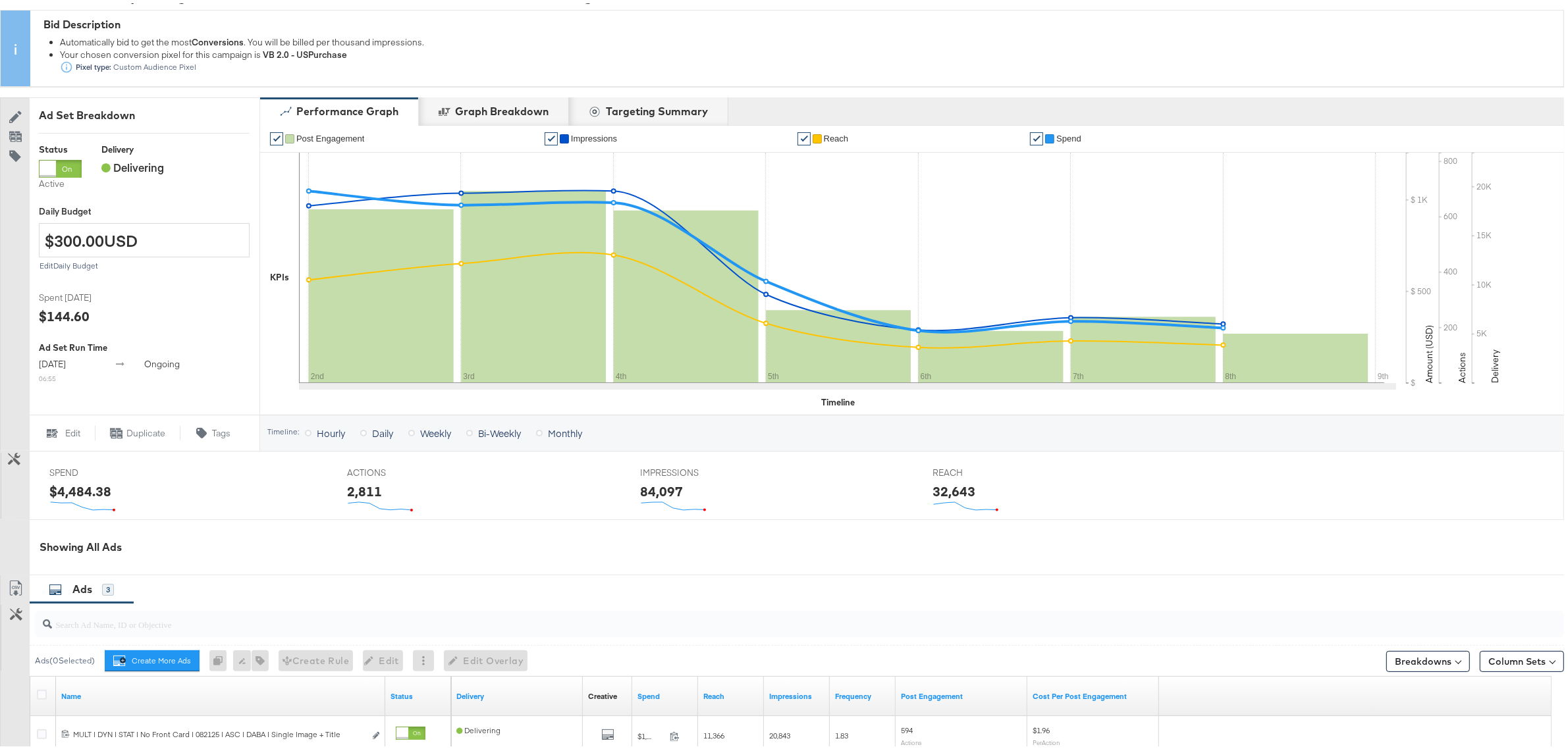
scroll to position [132, 0]
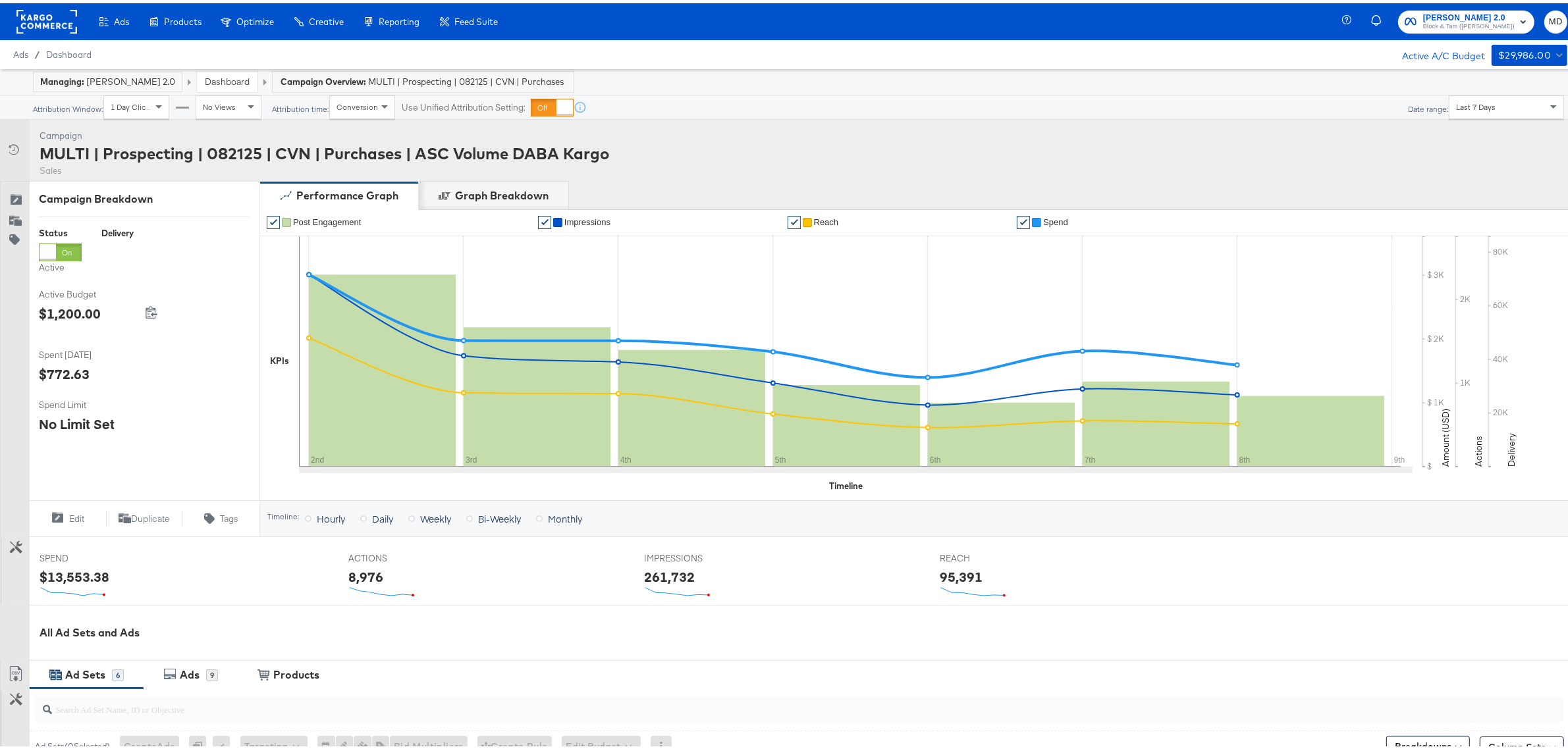
scroll to position [446, 0]
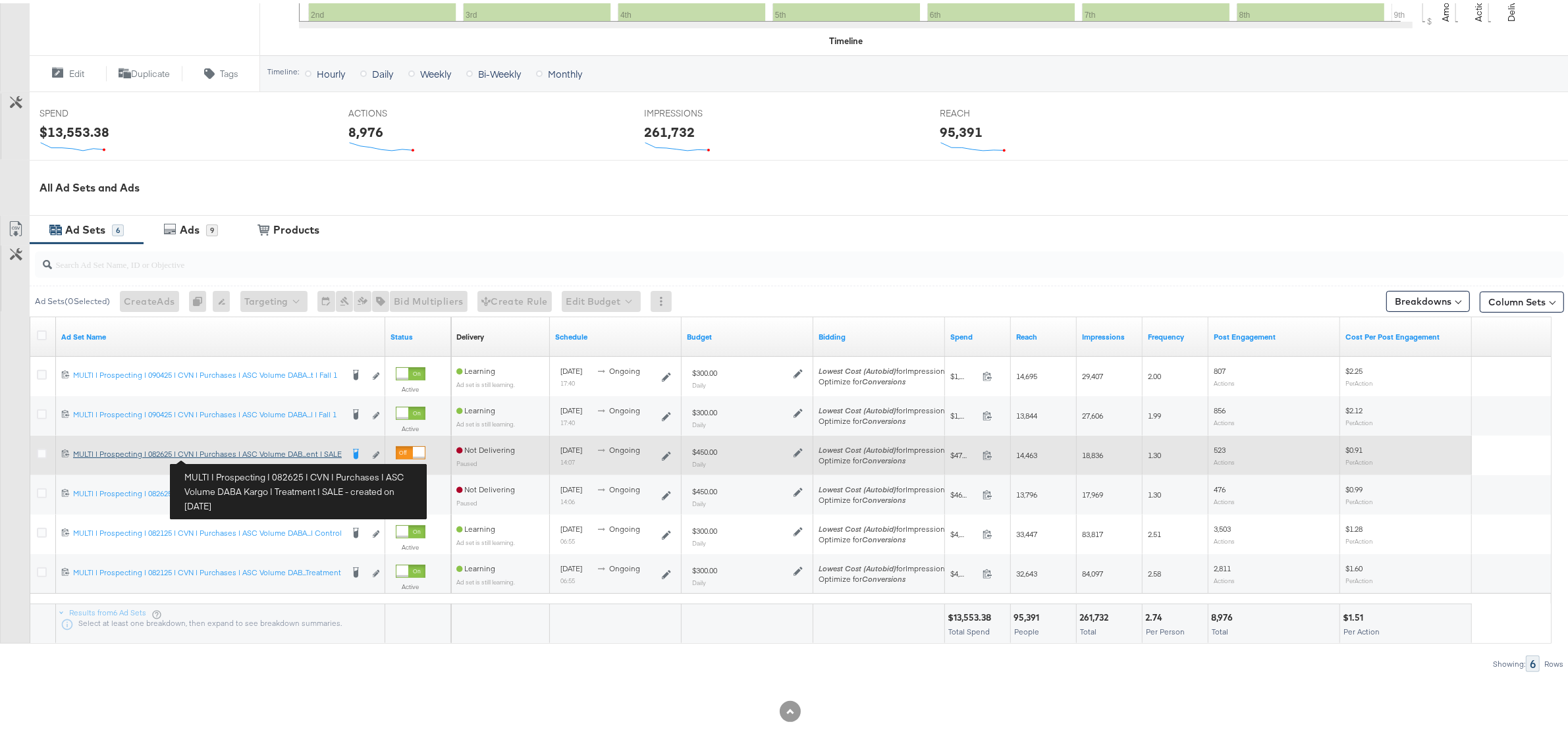
click at [220, 455] on div "MULTI | Prospecting | 082625 | CVN | Purchases | ASC Volume DABA Kargo | Treatm…" at bounding box center [207, 450] width 269 height 10
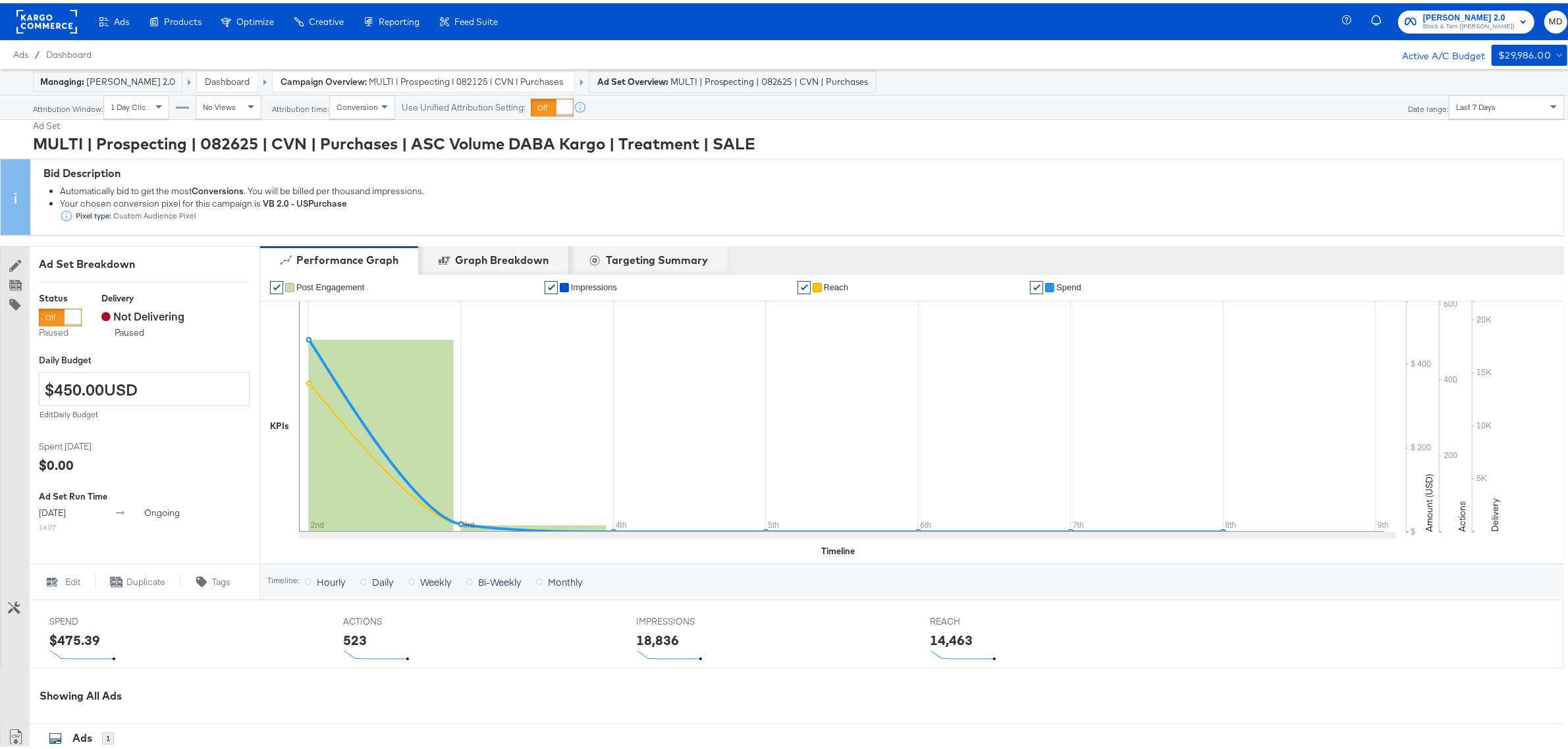
scroll to position [313, 0]
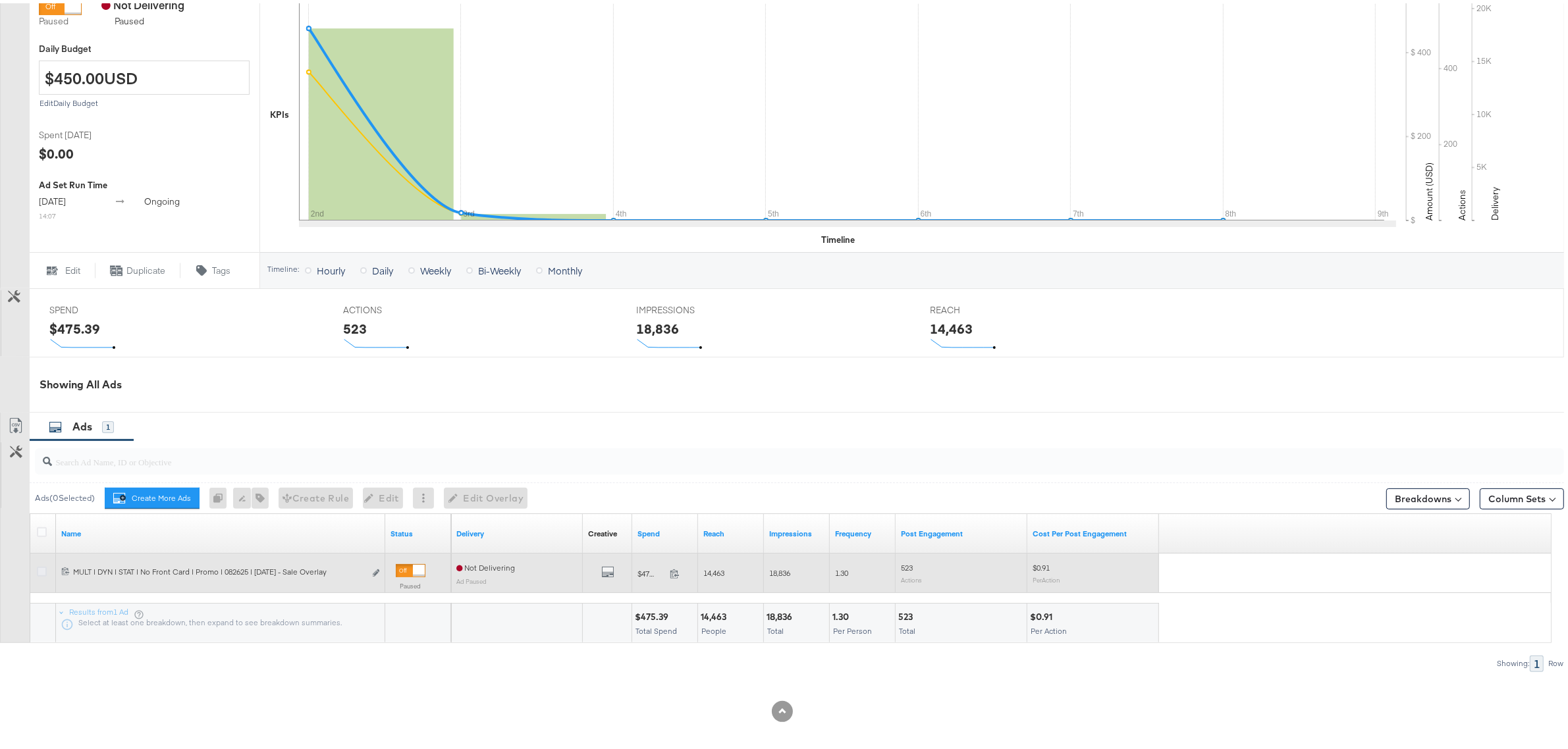
click at [44, 572] on icon at bounding box center [42, 568] width 10 height 10
click at [0, 0] on input "checkbox" at bounding box center [0, 0] width 0 height 0
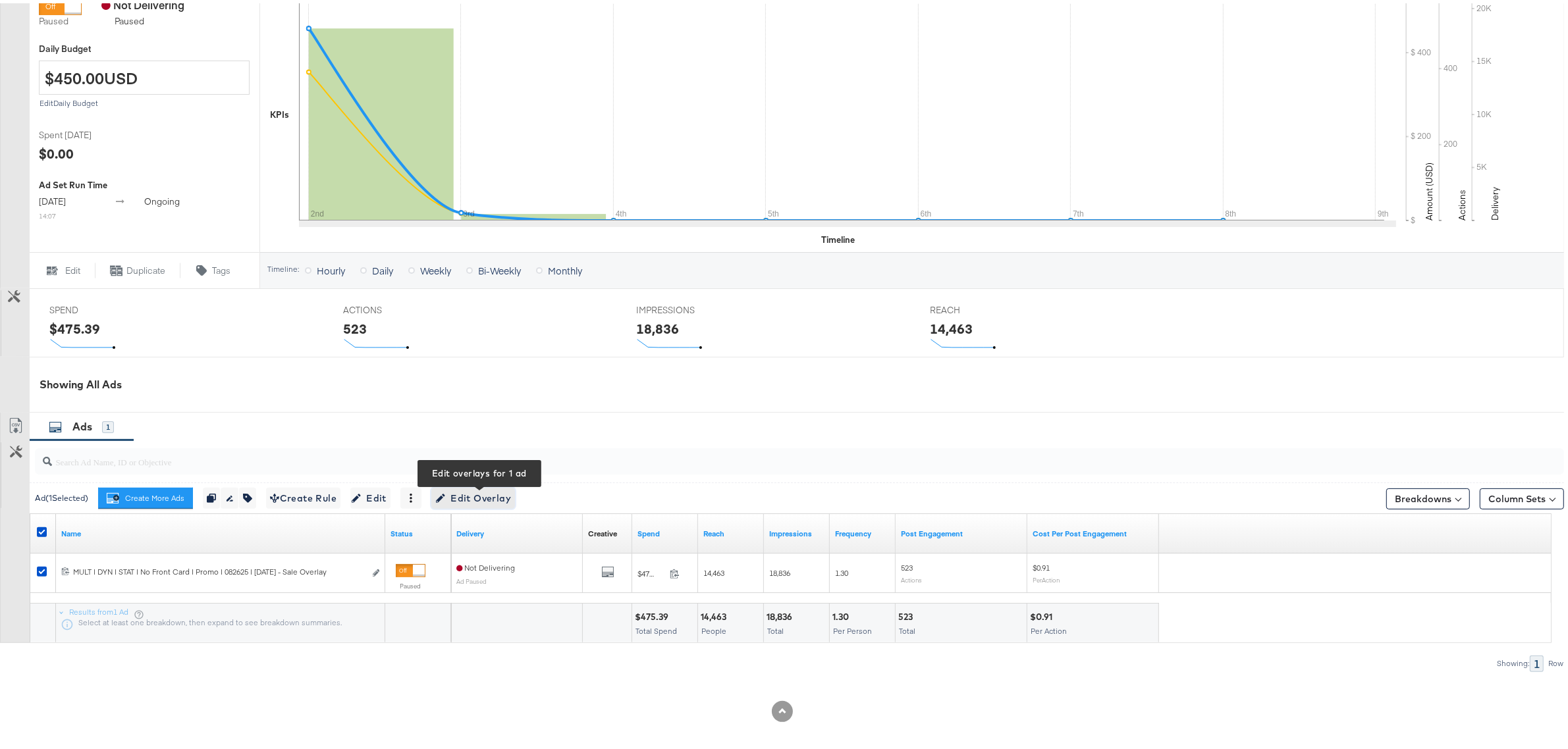
click at [491, 500] on span "Edit Overlay Edit overlays for 1 ad" at bounding box center [473, 495] width 76 height 16
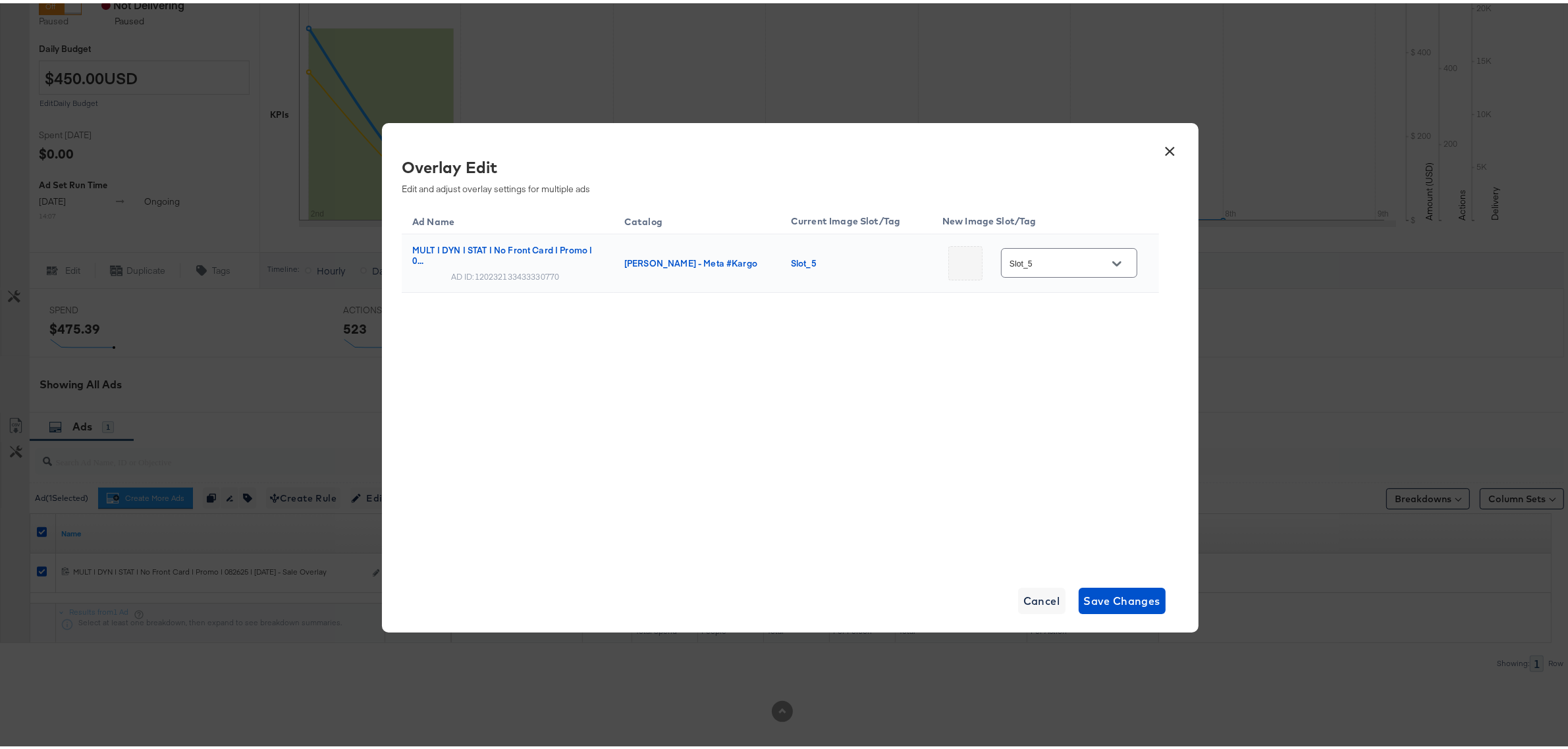
click at [959, 259] on div at bounding box center [965, 260] width 34 height 34
click at [1072, 257] on input "Slot_5" at bounding box center [1059, 260] width 104 height 15
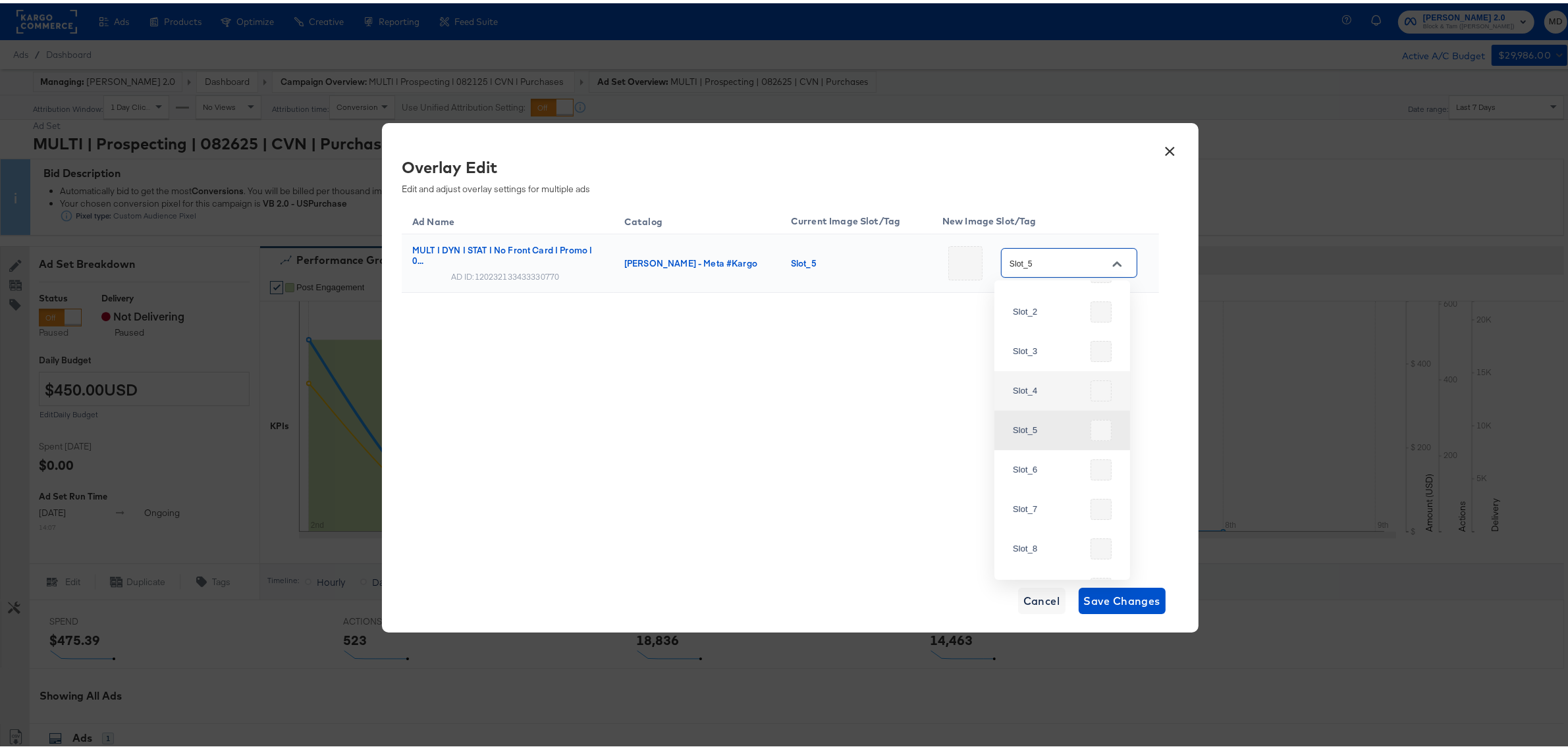
scroll to position [71, 0]
click at [1044, 430] on div "Slot_5" at bounding box center [1049, 428] width 72 height 13
click at [1163, 149] on button "×" at bounding box center [1170, 144] width 24 height 24
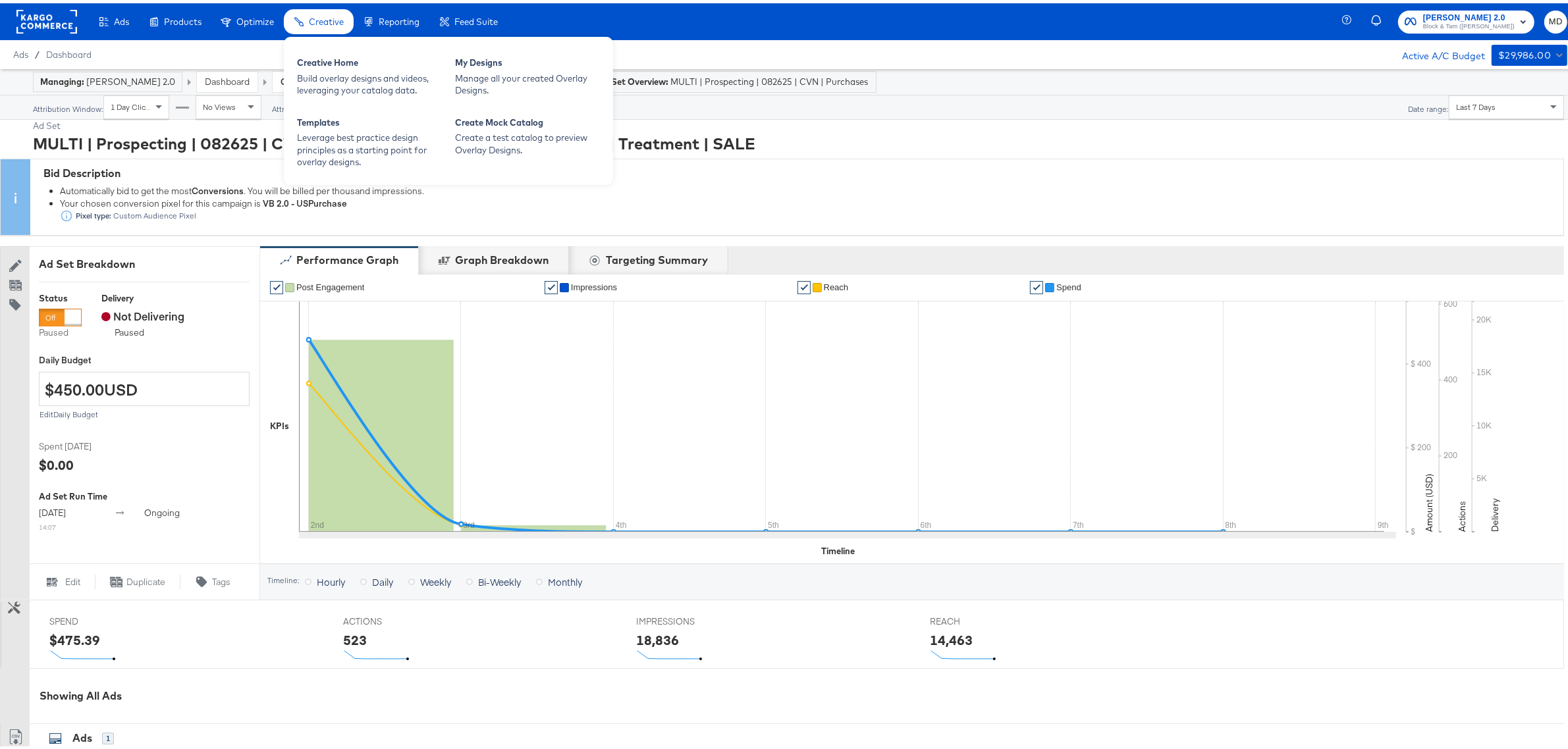
click at [324, 18] on span "Creative" at bounding box center [326, 18] width 35 height 10
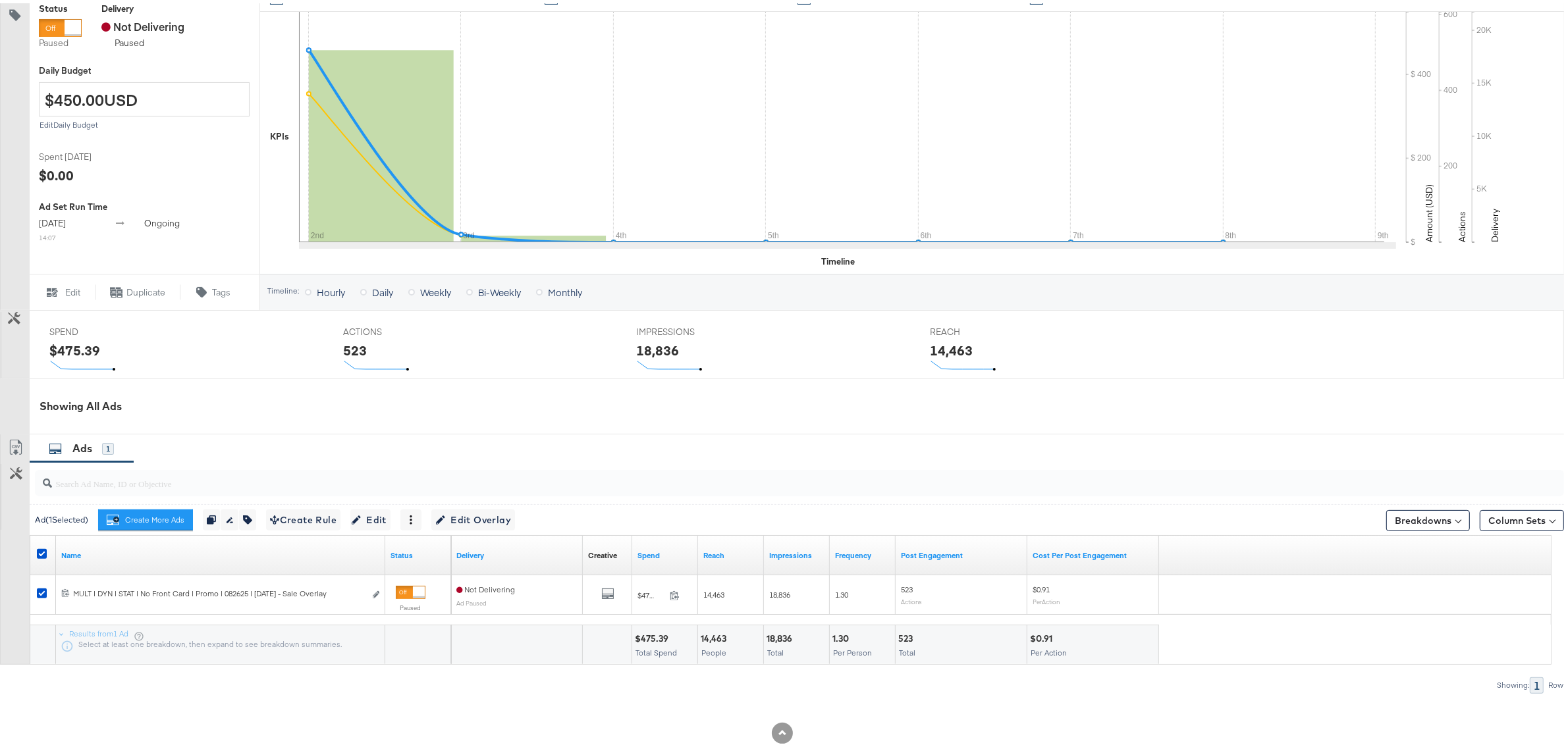
scroll to position [313, 0]
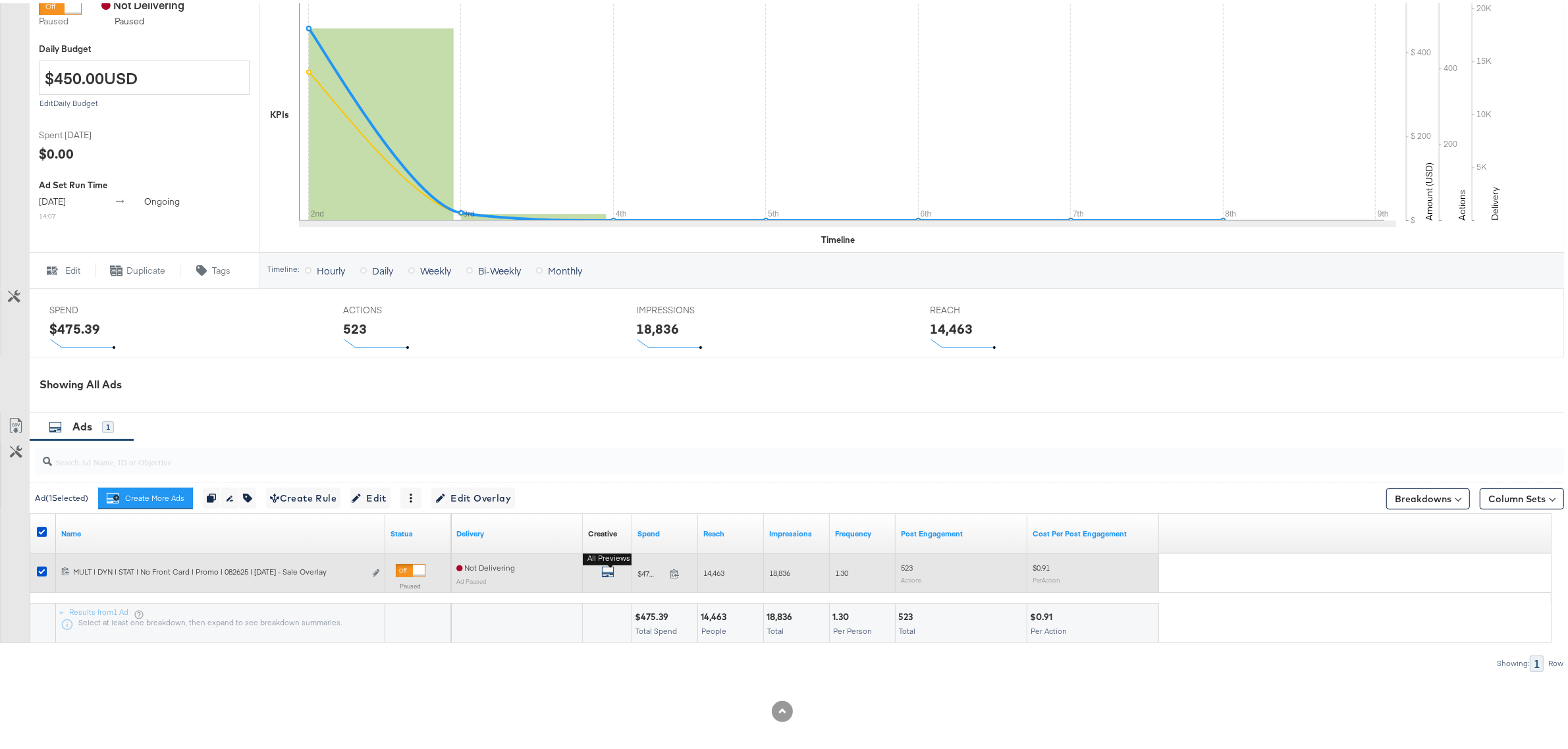
click at [606, 570] on icon "default" at bounding box center [607, 568] width 13 height 13
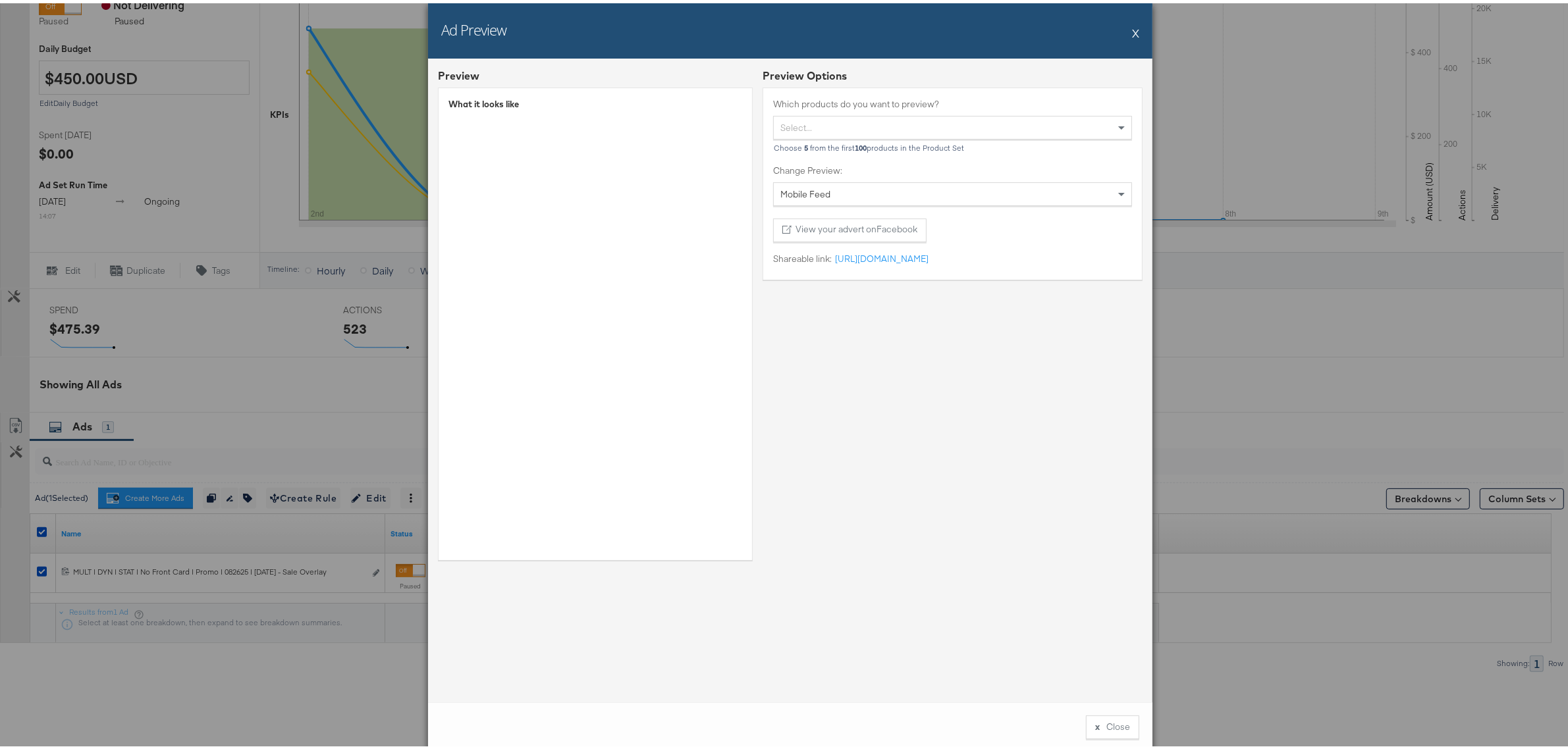
click at [1132, 28] on button "X" at bounding box center [1136, 29] width 7 height 27
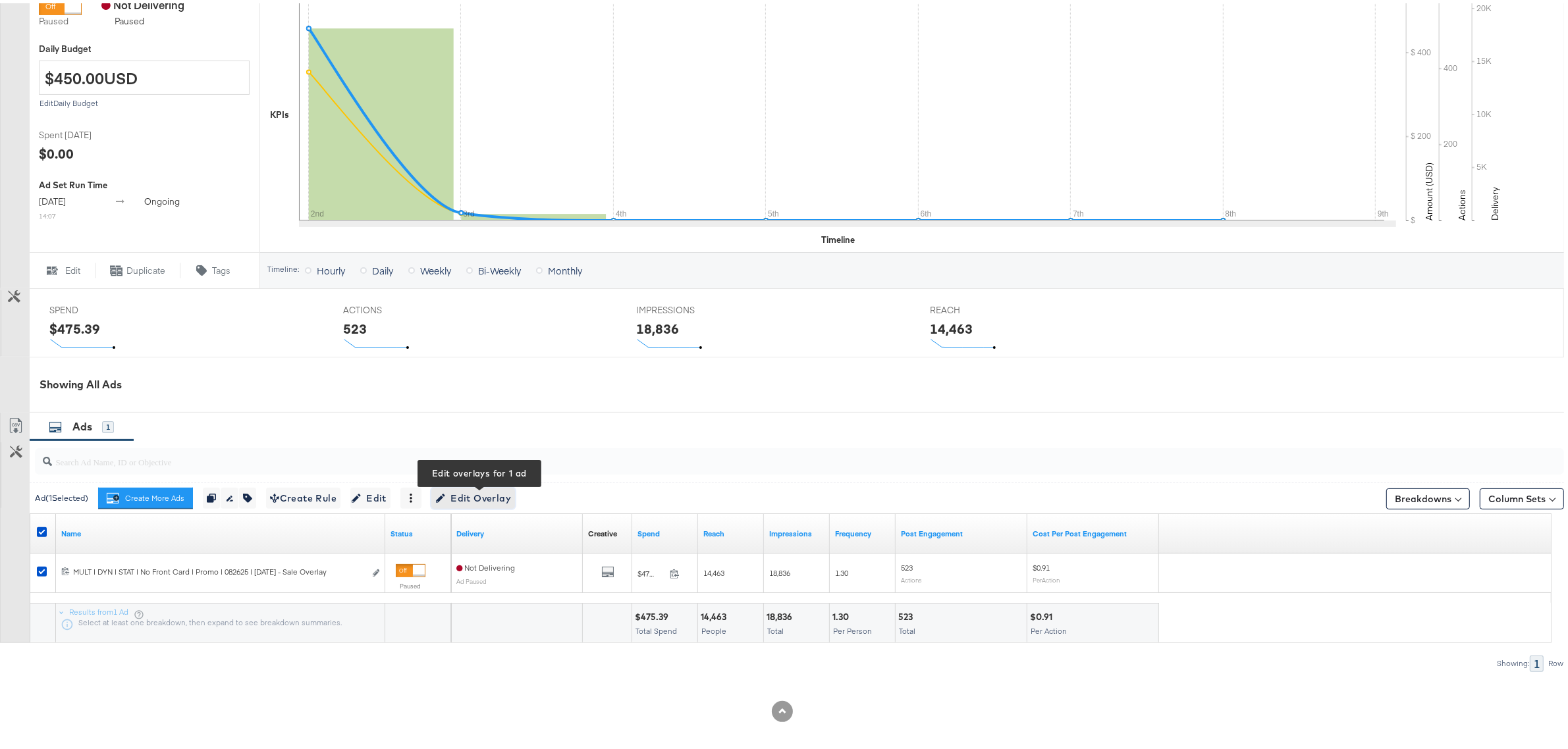
click at [477, 495] on span "Edit Overlay Edit overlays for 1 ad" at bounding box center [473, 495] width 76 height 16
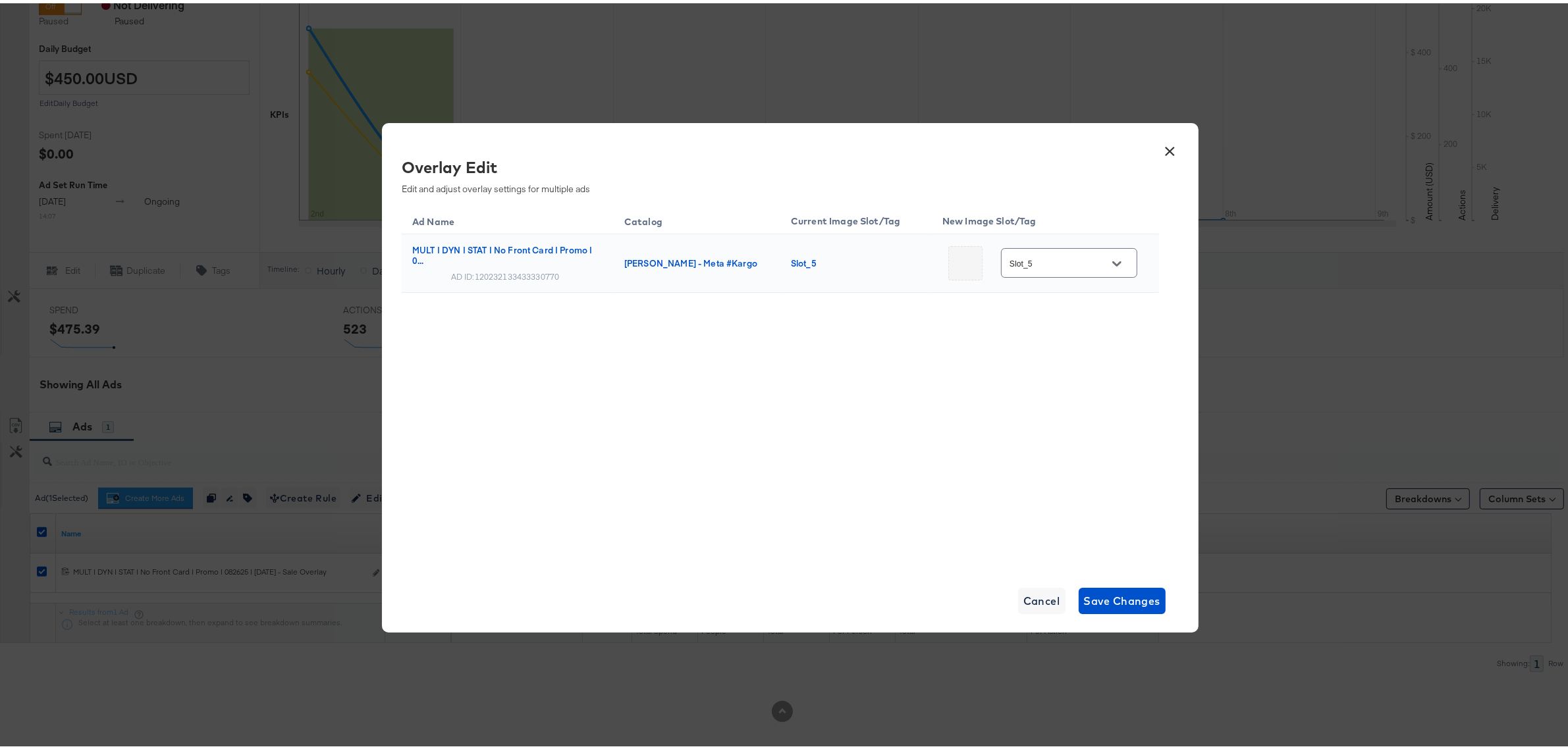
click at [952, 257] on div at bounding box center [965, 260] width 34 height 34
click at [1059, 258] on input "Slot_5" at bounding box center [1059, 260] width 104 height 15
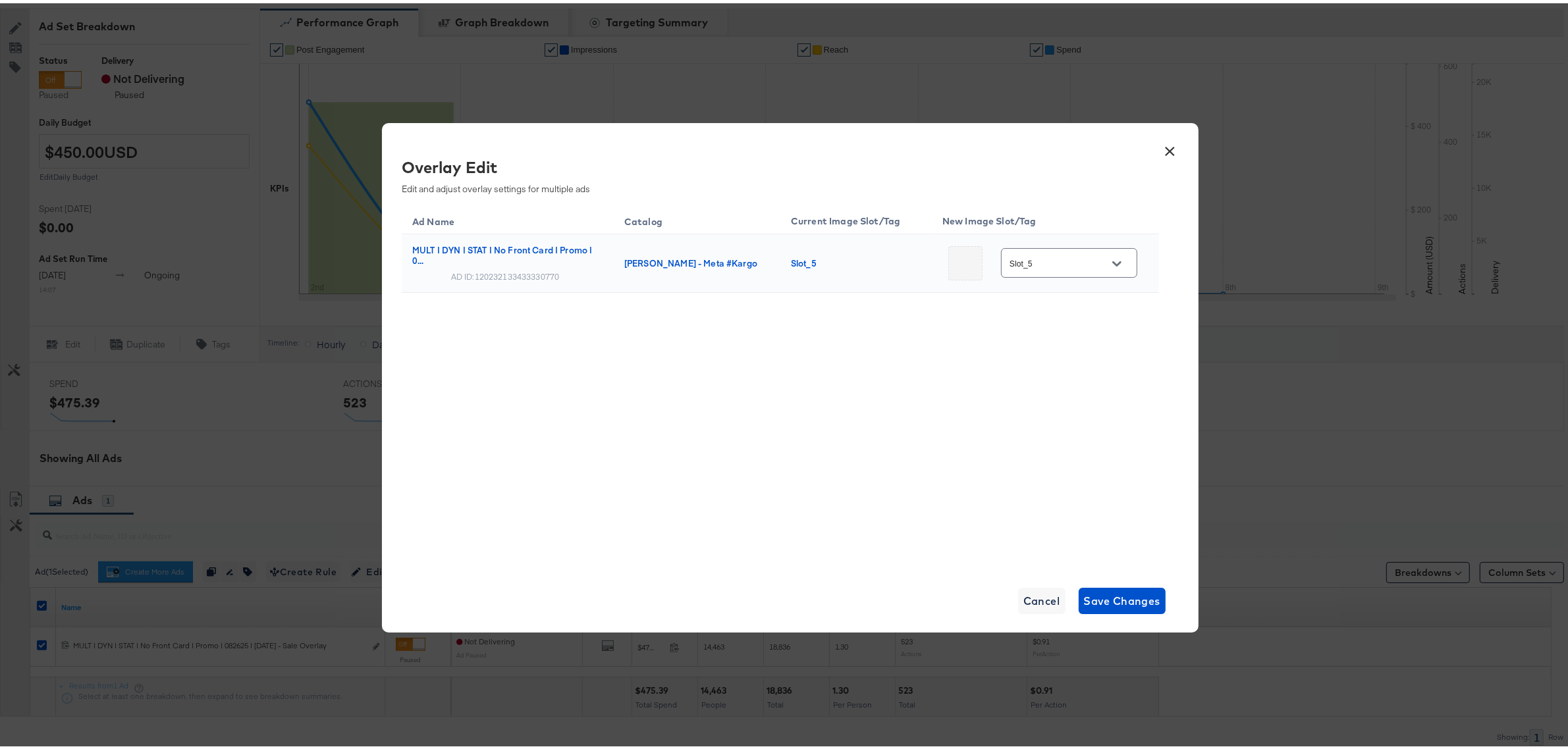
click at [1170, 147] on button "×" at bounding box center [1170, 144] width 24 height 24
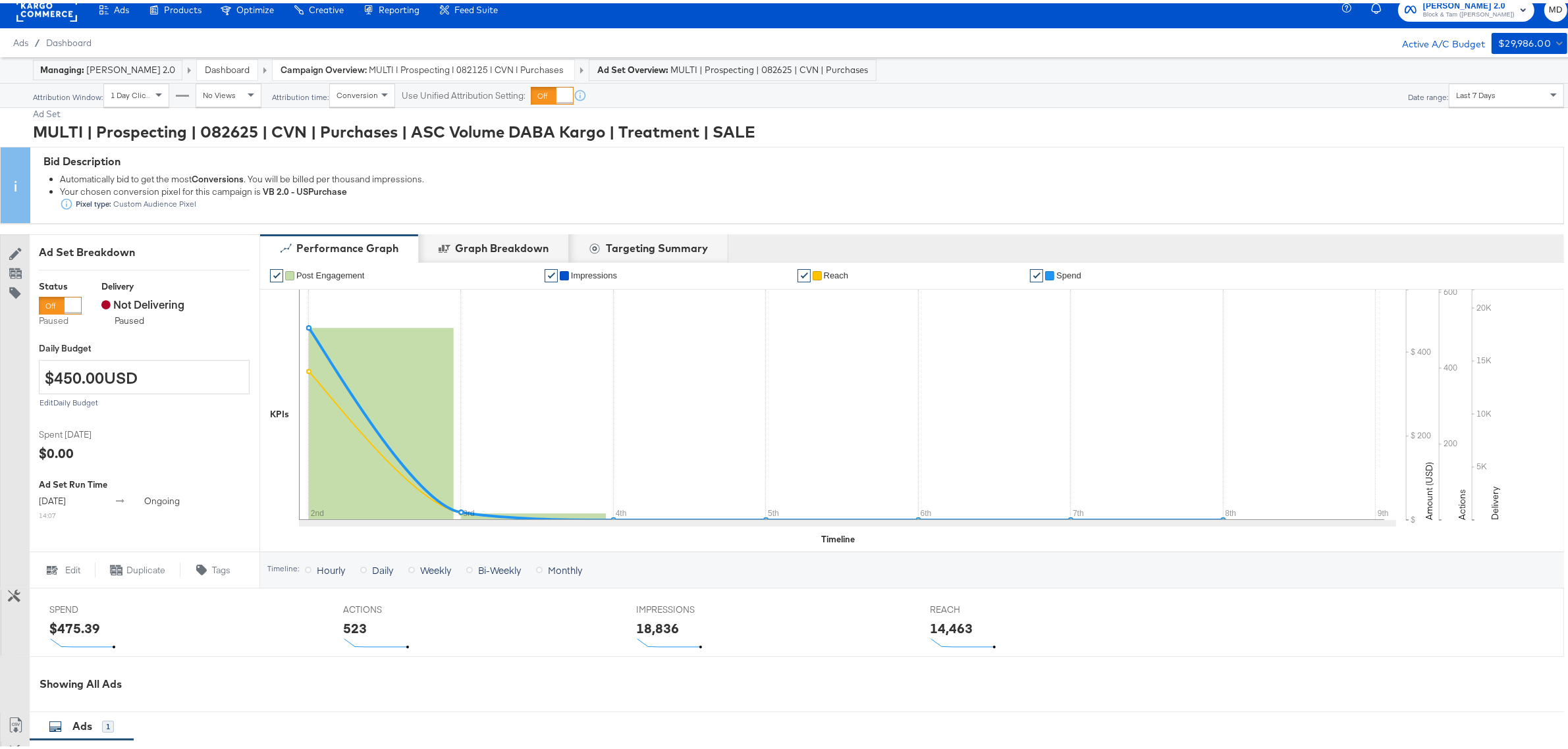
scroll to position [0, 0]
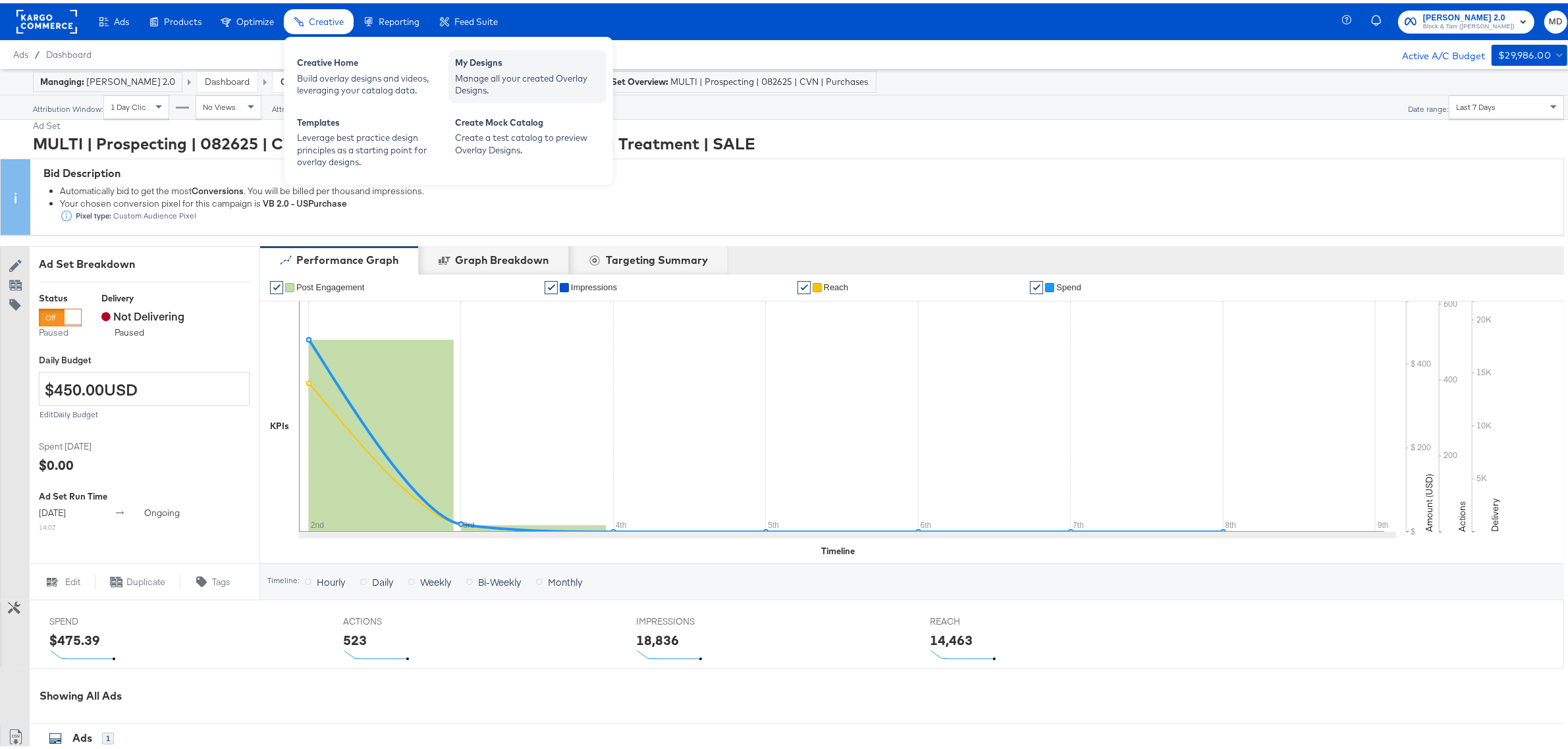
click at [513, 74] on div "Manage all your created Overlay Designs." at bounding box center [528, 81] width 145 height 25
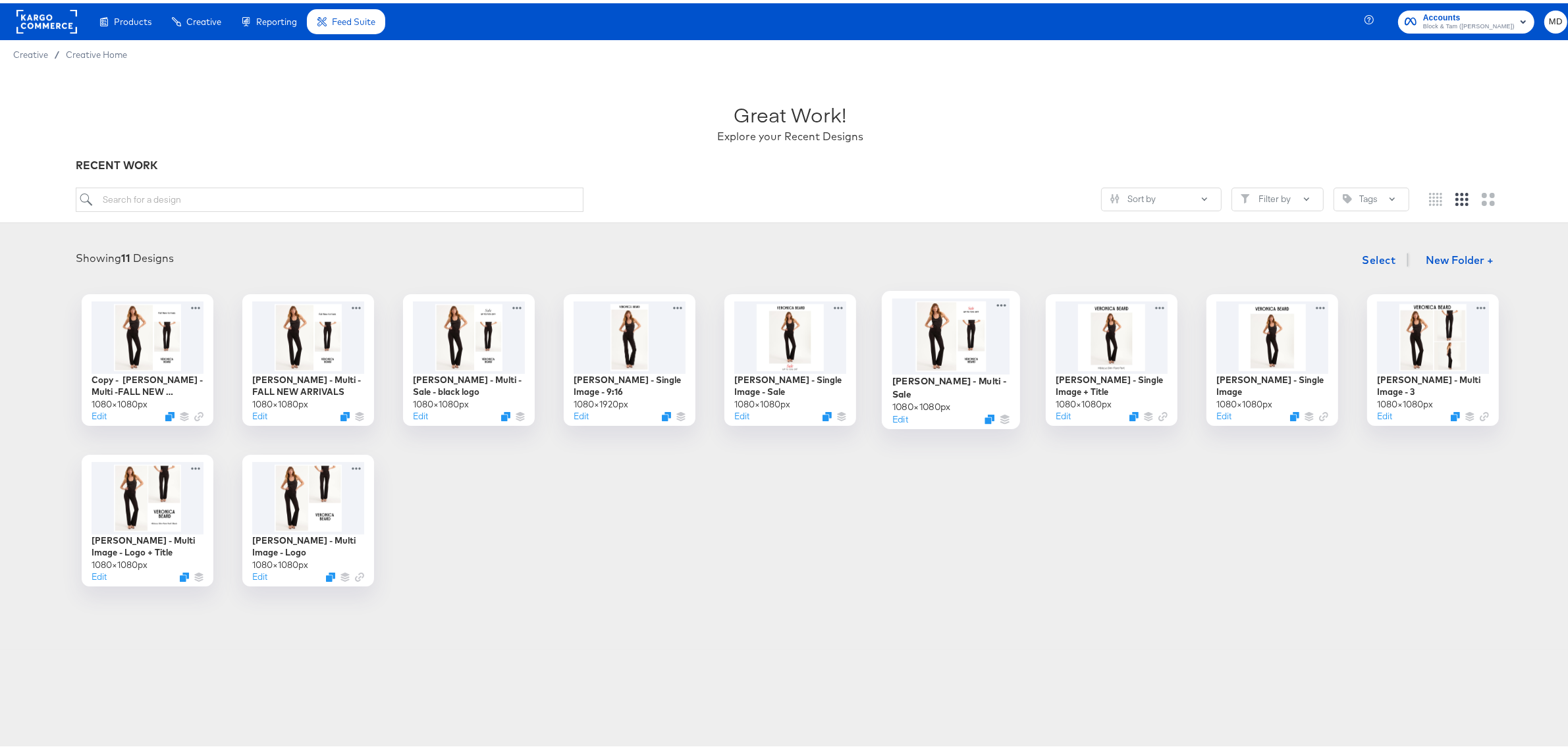
click at [956, 350] on div at bounding box center [951, 333] width 118 height 76
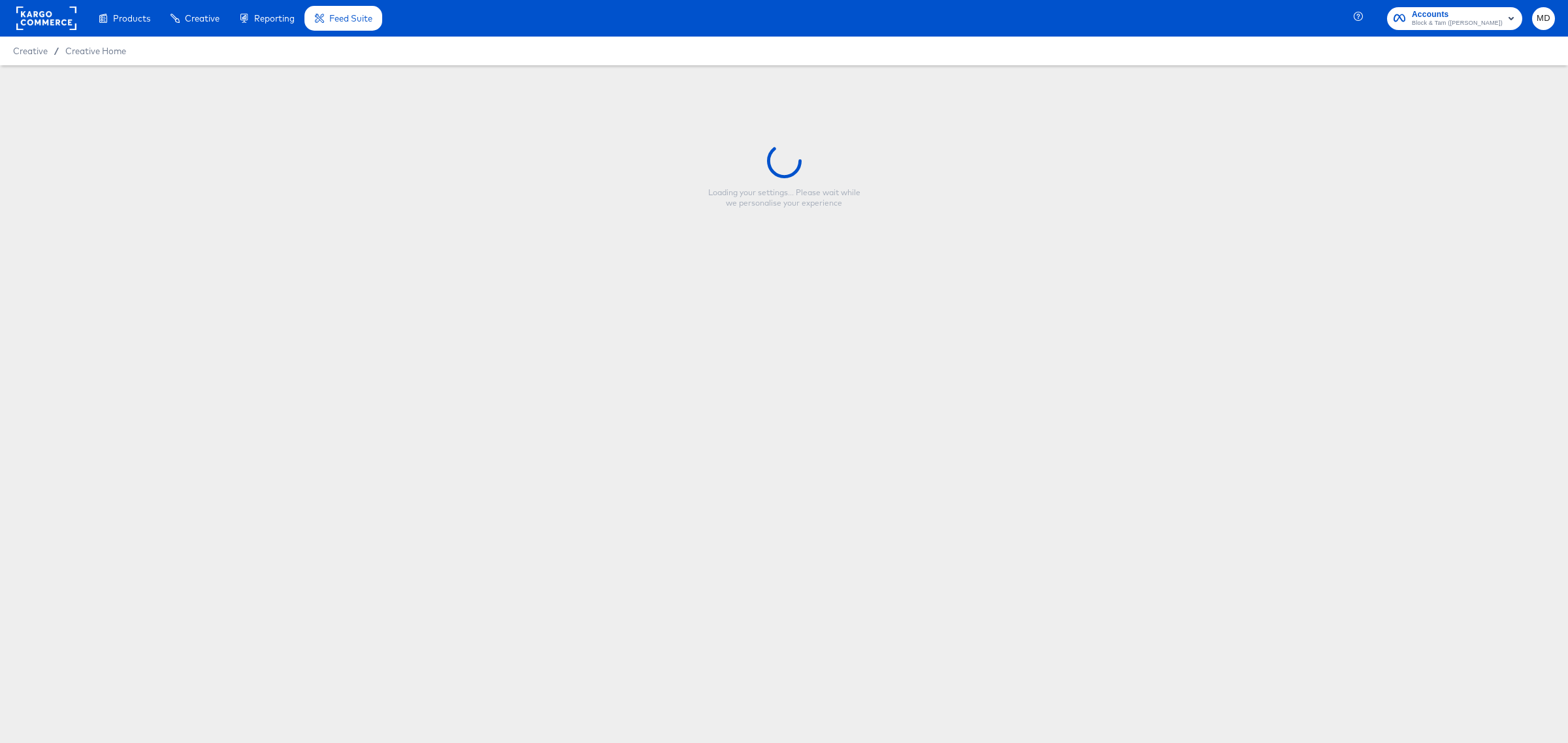
type input "[PERSON_NAME] - Multi - Sale"
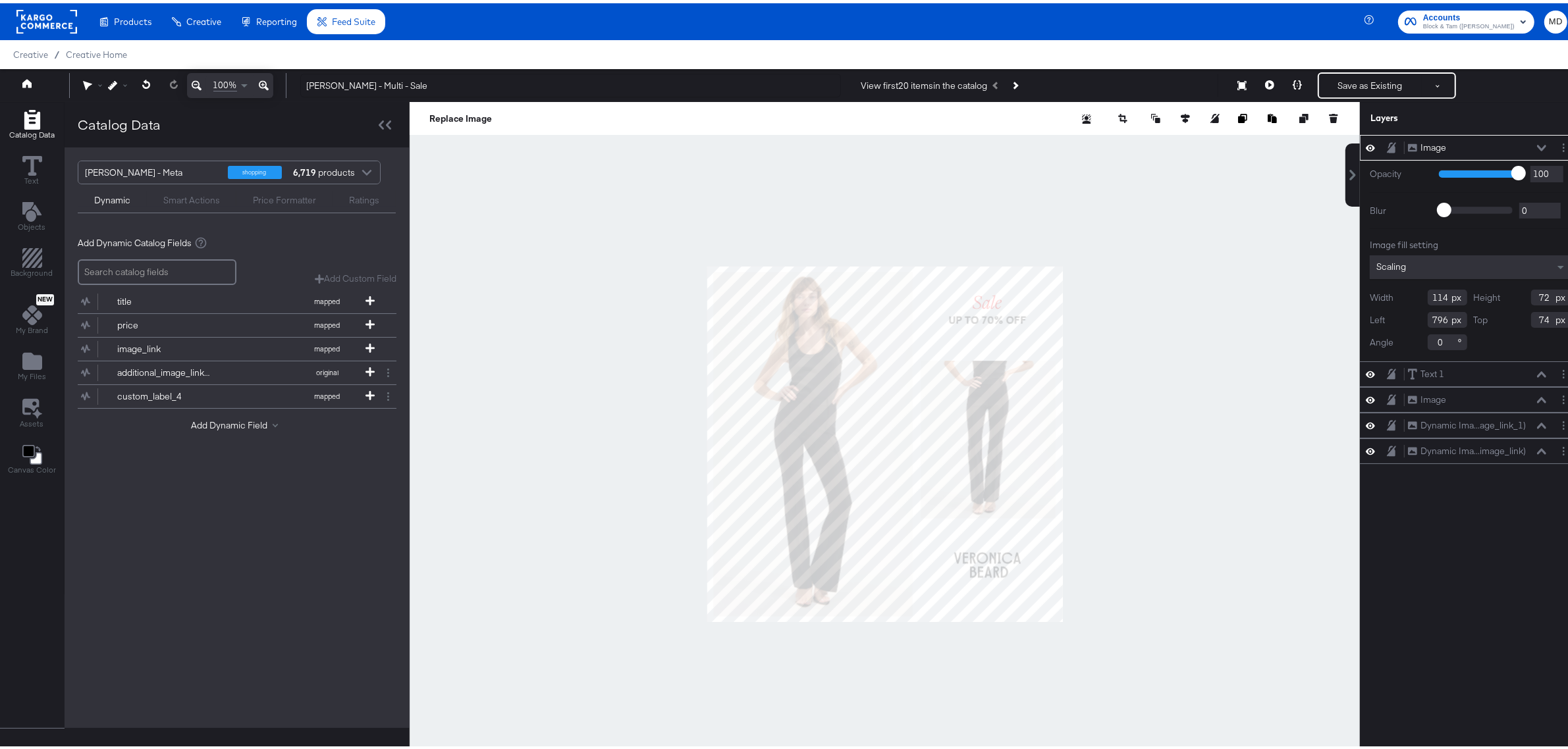
click at [475, 263] on div at bounding box center [885, 441] width 950 height 684
